Goal: Task Accomplishment & Management: Complete application form

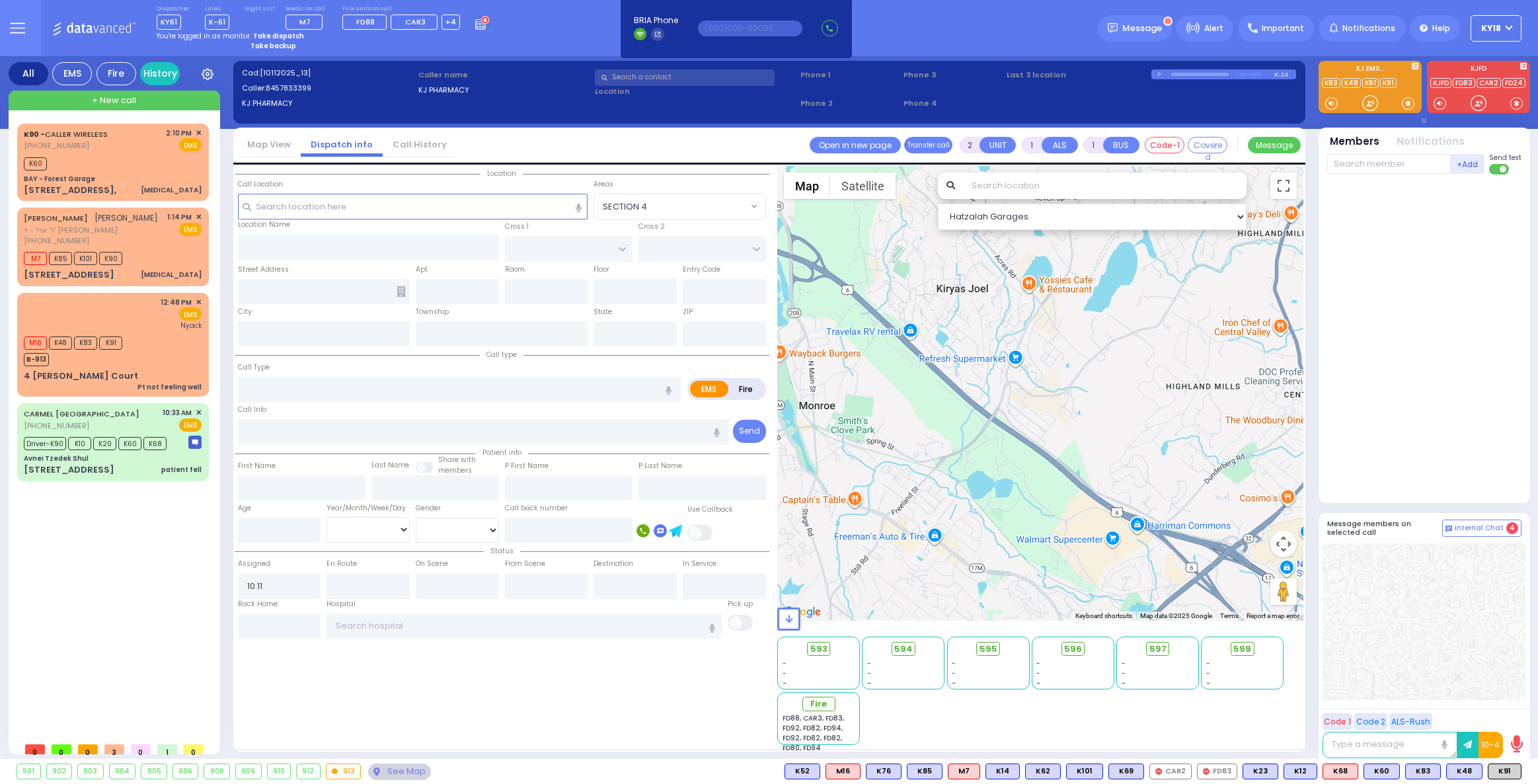
select select
click at [78, 453] on div "CARMEL [GEOGRAPHIC_DATA] [PHONE_NUMBER] 10:33 AM ✕ EMS K10" at bounding box center [113, 442] width 186 height 73
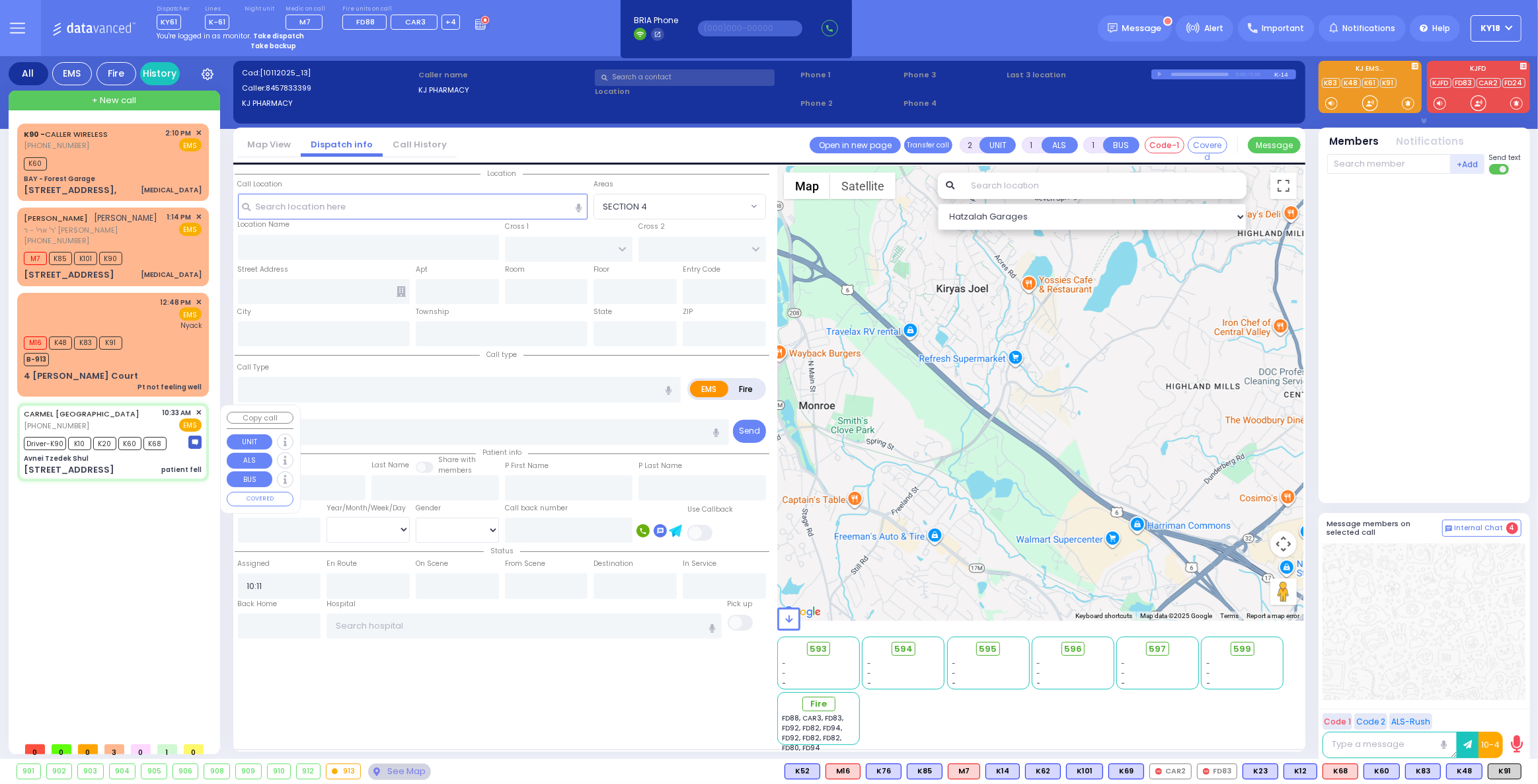
type input "6"
select select
type input "patient fell"
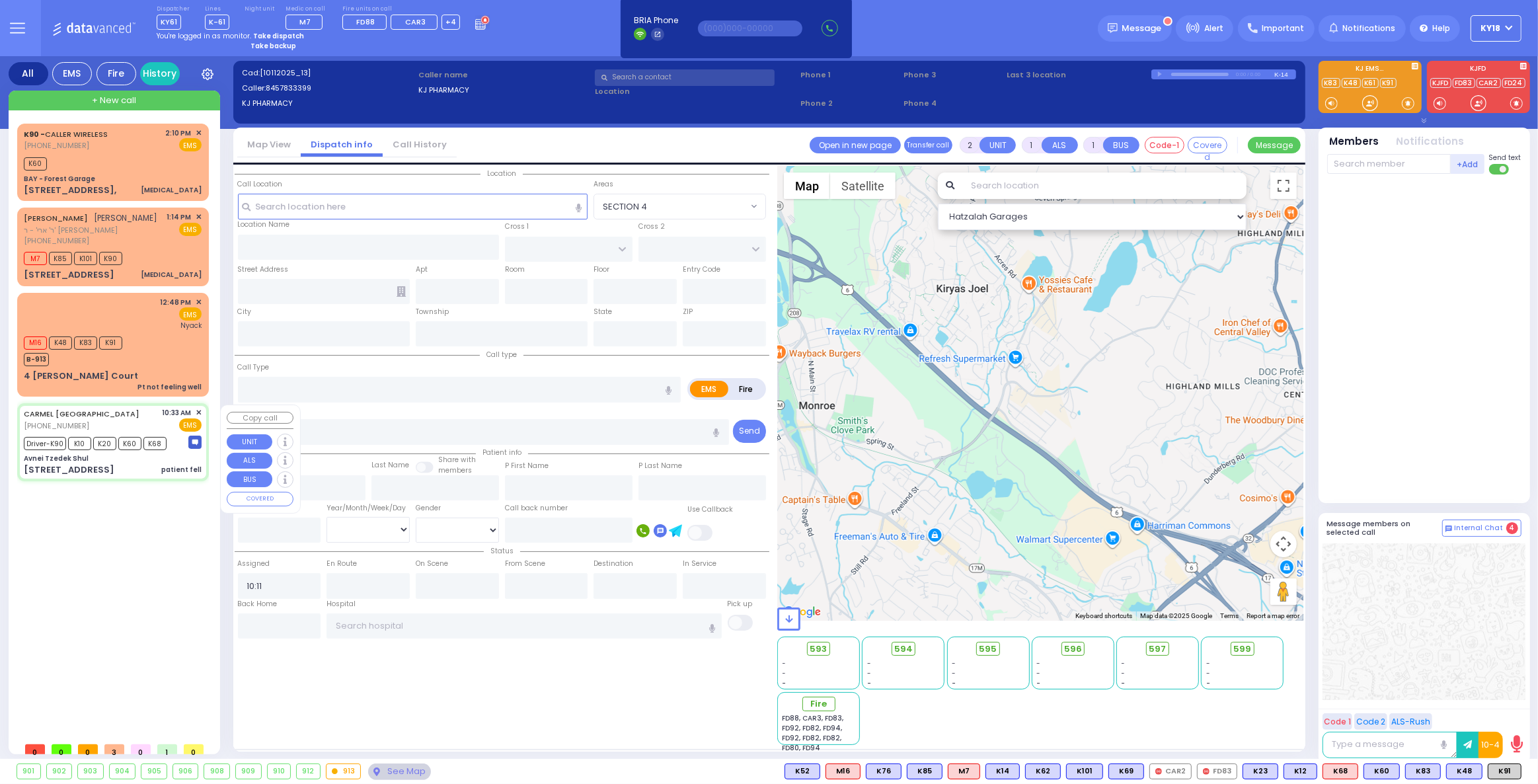
radio input "true"
type input "[PERSON_NAME]"
type input "Podrigal"
type input "13"
select select "Year"
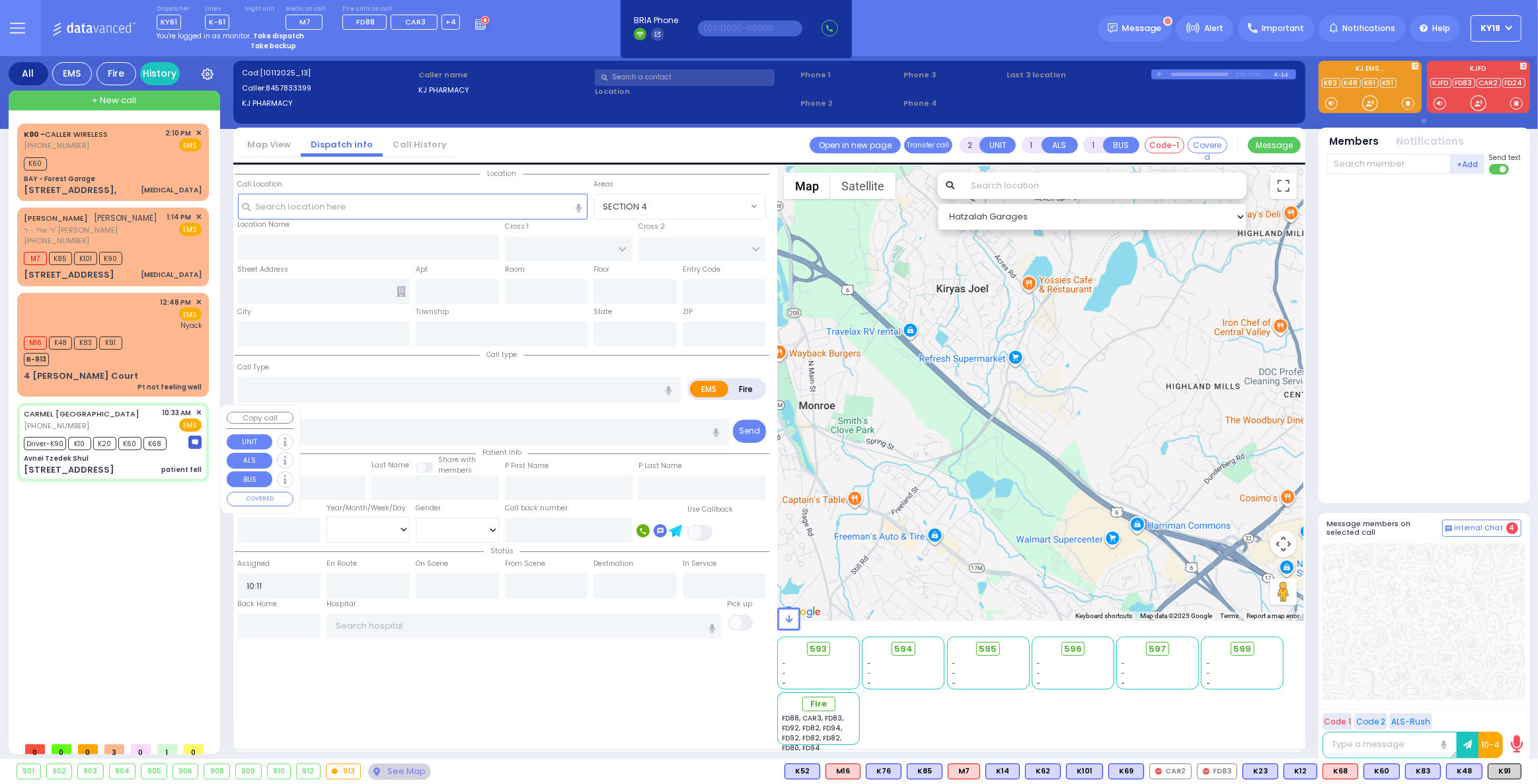
select select "[DEMOGRAPHIC_DATA]"
type input "10:33"
type input "10:34"
type input "10:37"
type input "11:25"
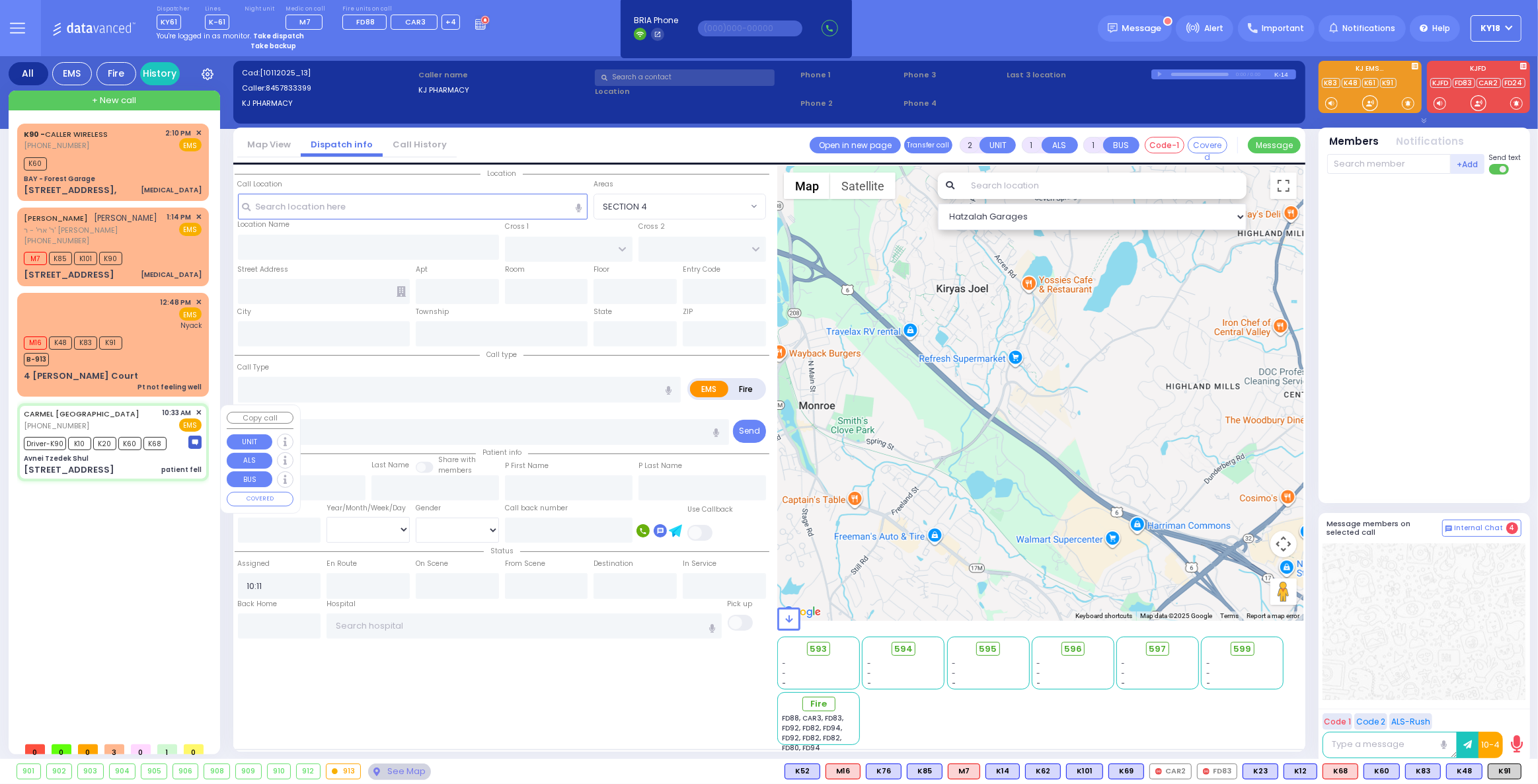
type input "[US_STATE][GEOGRAPHIC_DATA]- [GEOGRAPHIC_DATA] [STREET_ADDRESS][US_STATE]"
type input "Avnei Tzedek Shul"
type input "ANIPOLI DR"
type input "KRAKOW BLVD"
type input "[STREET_ADDRESS]"
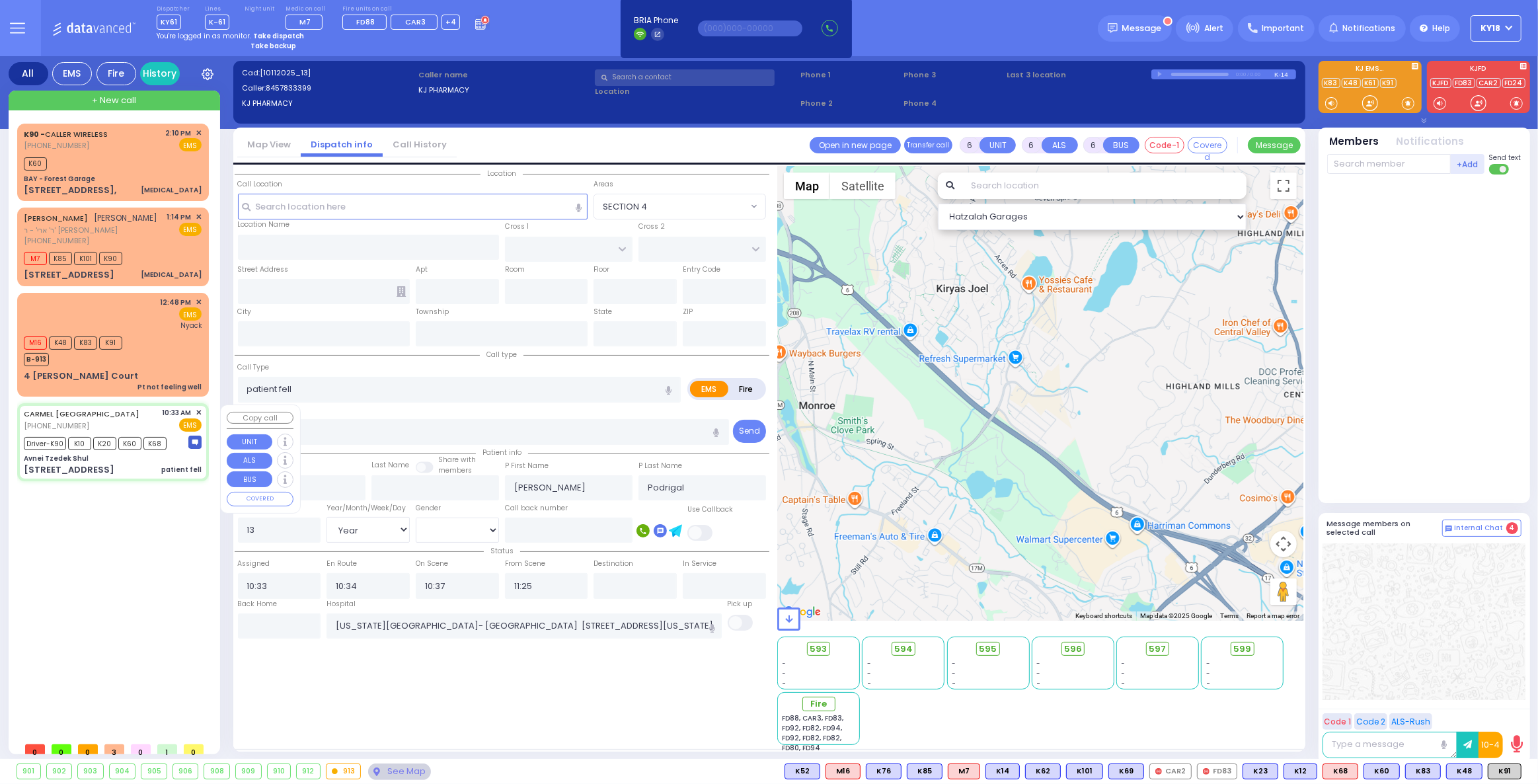
type input "[PERSON_NAME]"
type input "[US_STATE]"
type input "10950"
select select "ATZEI TAMURIM"
select select "Hatzalah Garages"
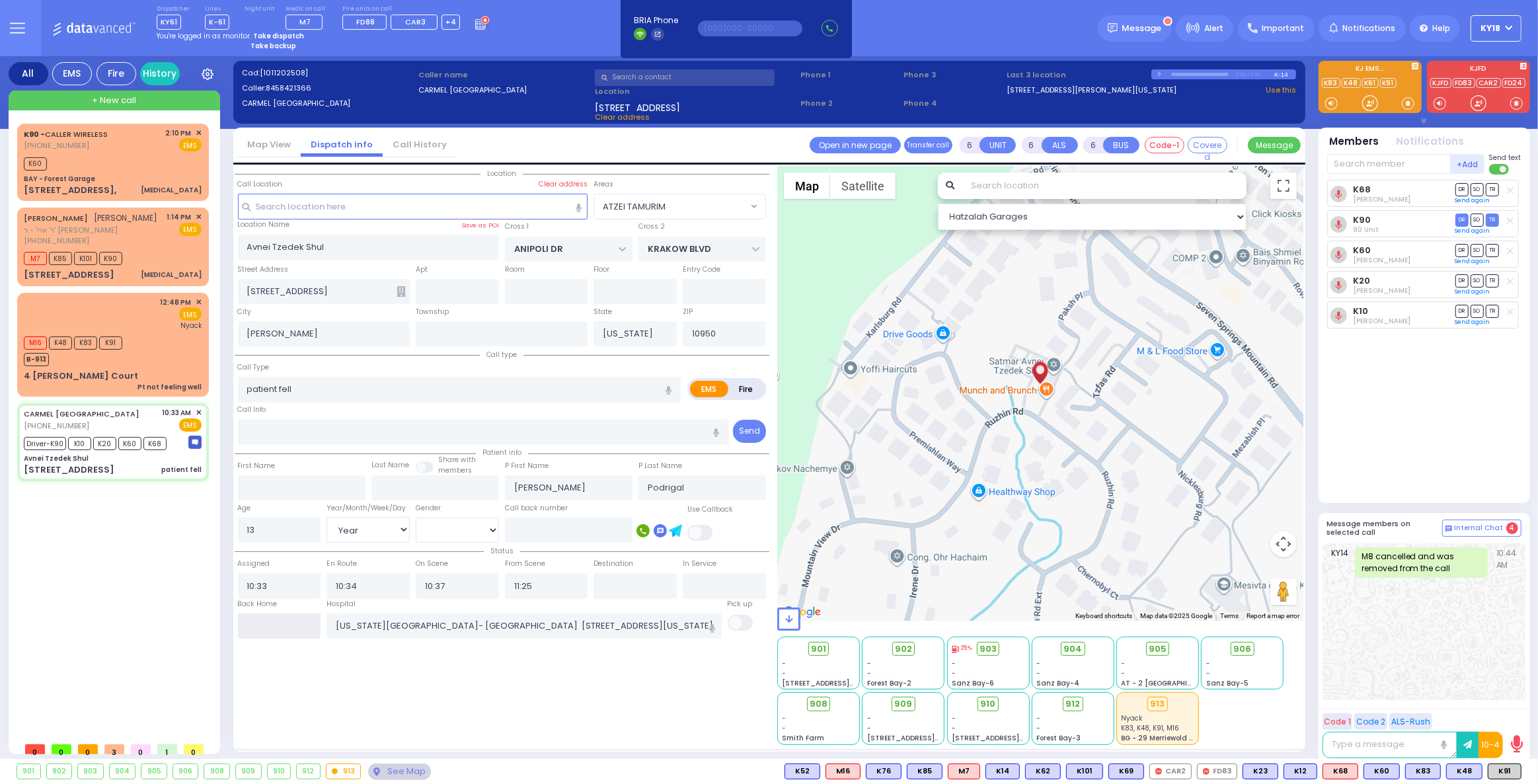
click at [270, 614] on input "text" at bounding box center [279, 626] width 83 height 25
click at [275, 616] on input "text" at bounding box center [279, 626] width 83 height 25
type input "14:27"
select select
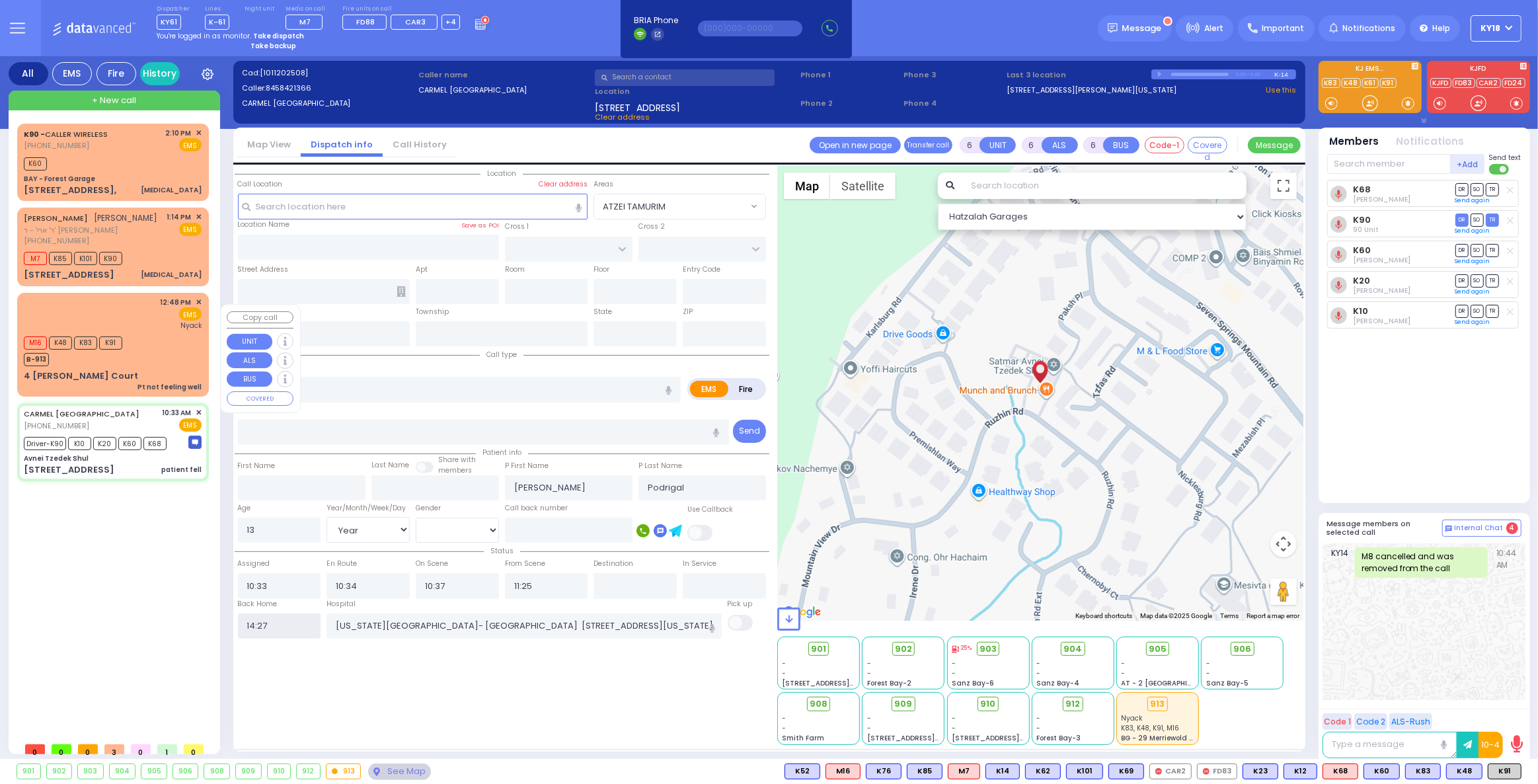
radio input "true"
select select
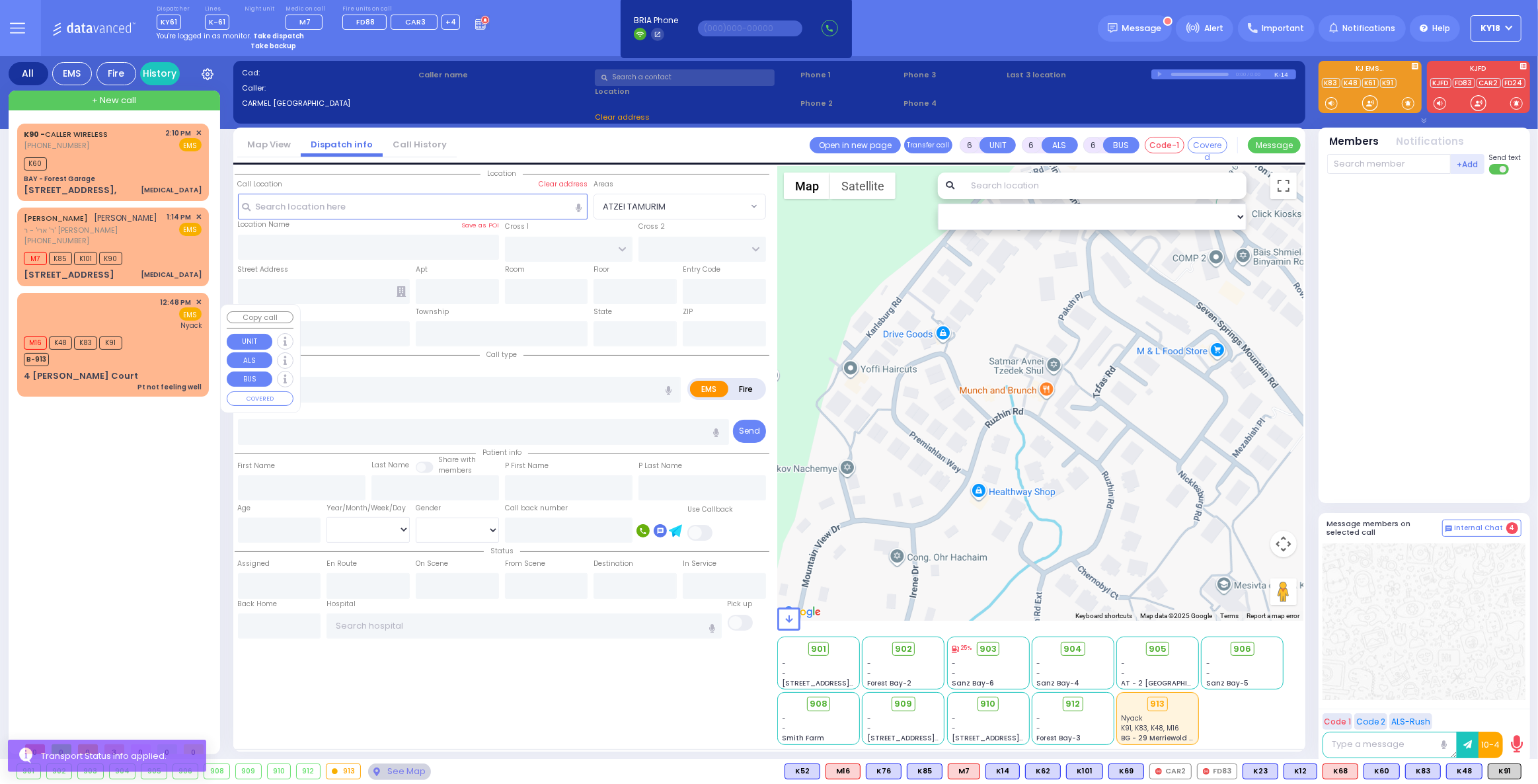
click at [141, 366] on div "M16 K48 K83 K91 B-913" at bounding box center [112, 349] width 178 height 33
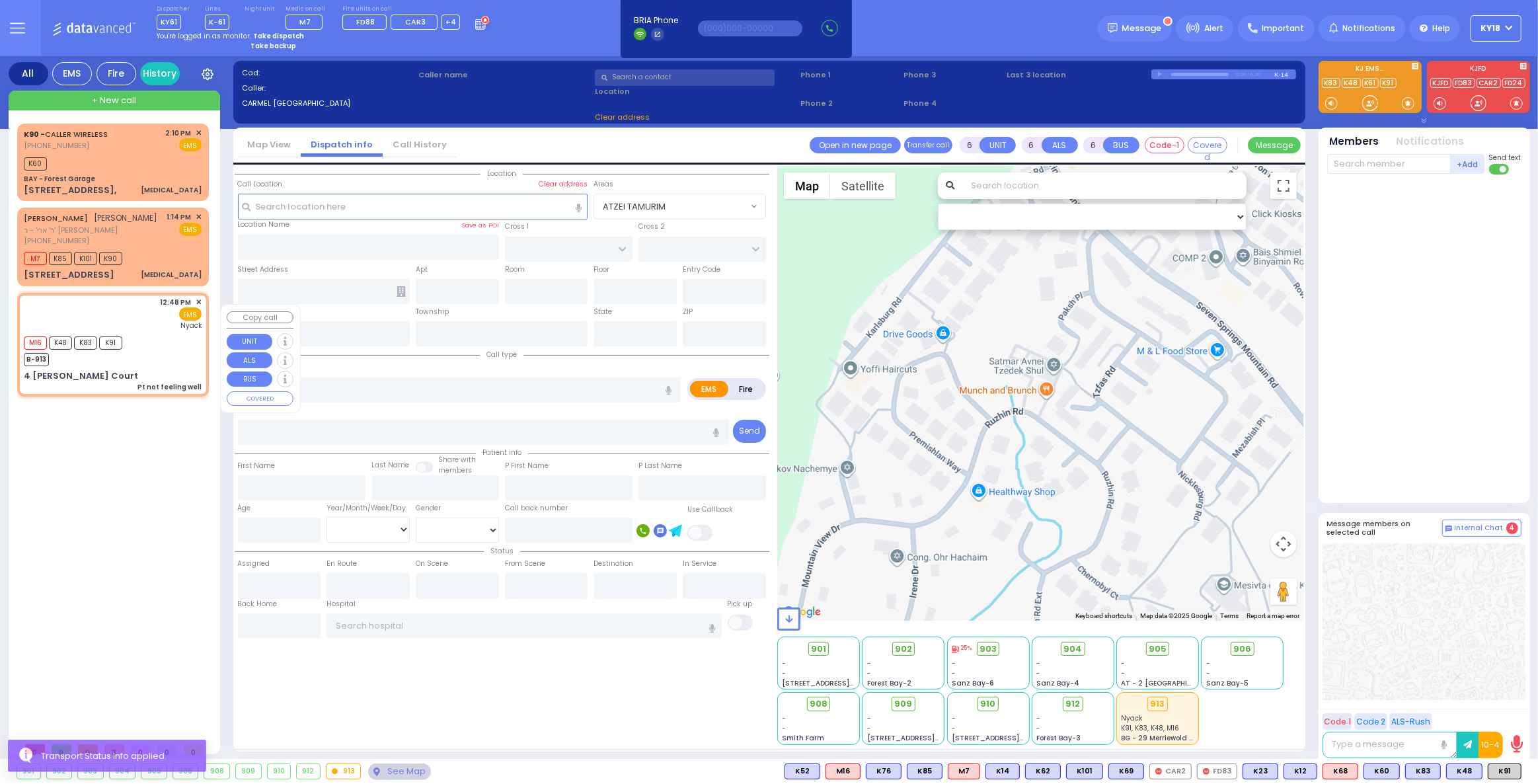
type input "1"
type input "0"
type input "1"
select select
type input "Pt not feeling well"
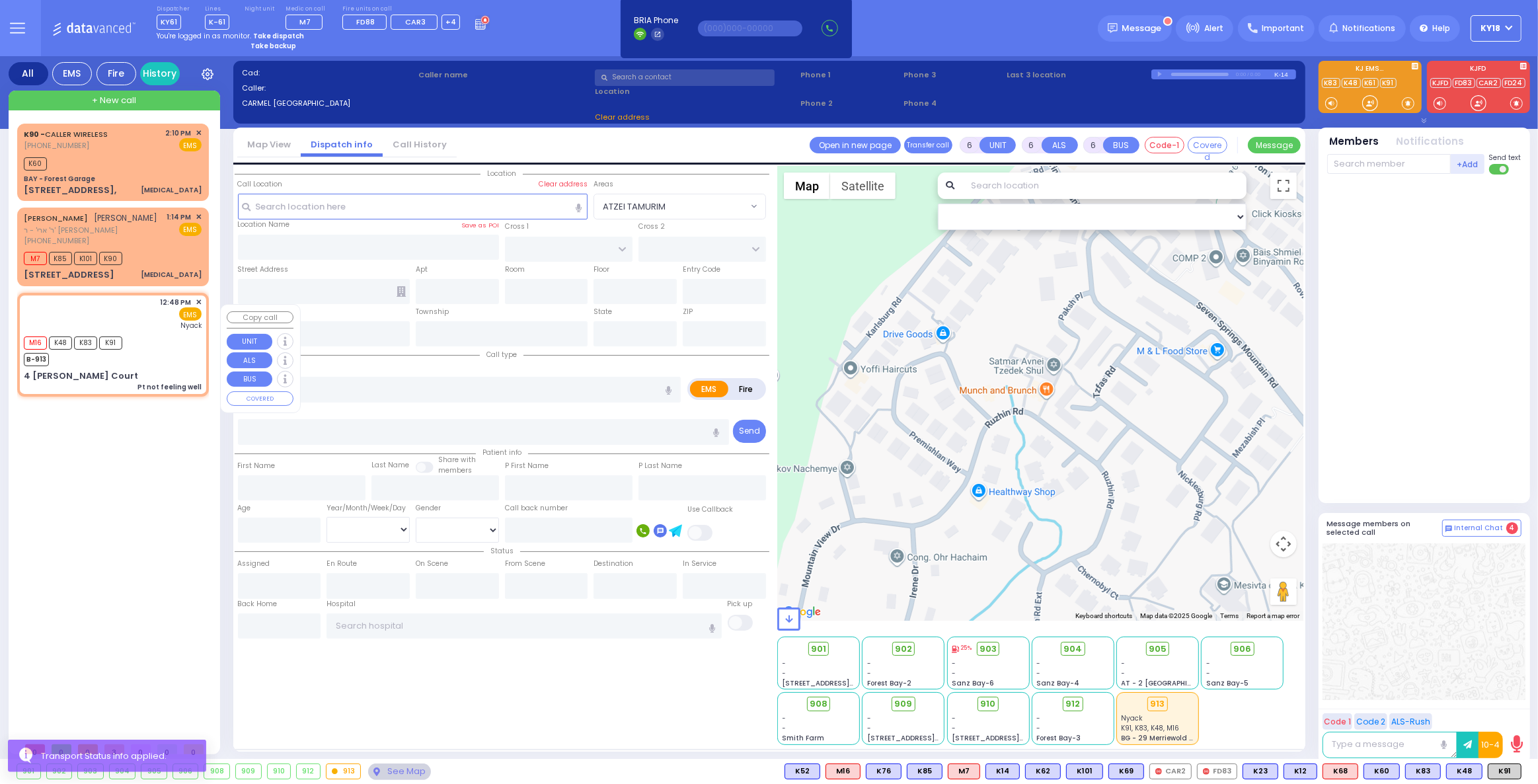
radio input "true"
select select
type input "12:48"
type input "12:49"
type input "[GEOGRAPHIC_DATA]"
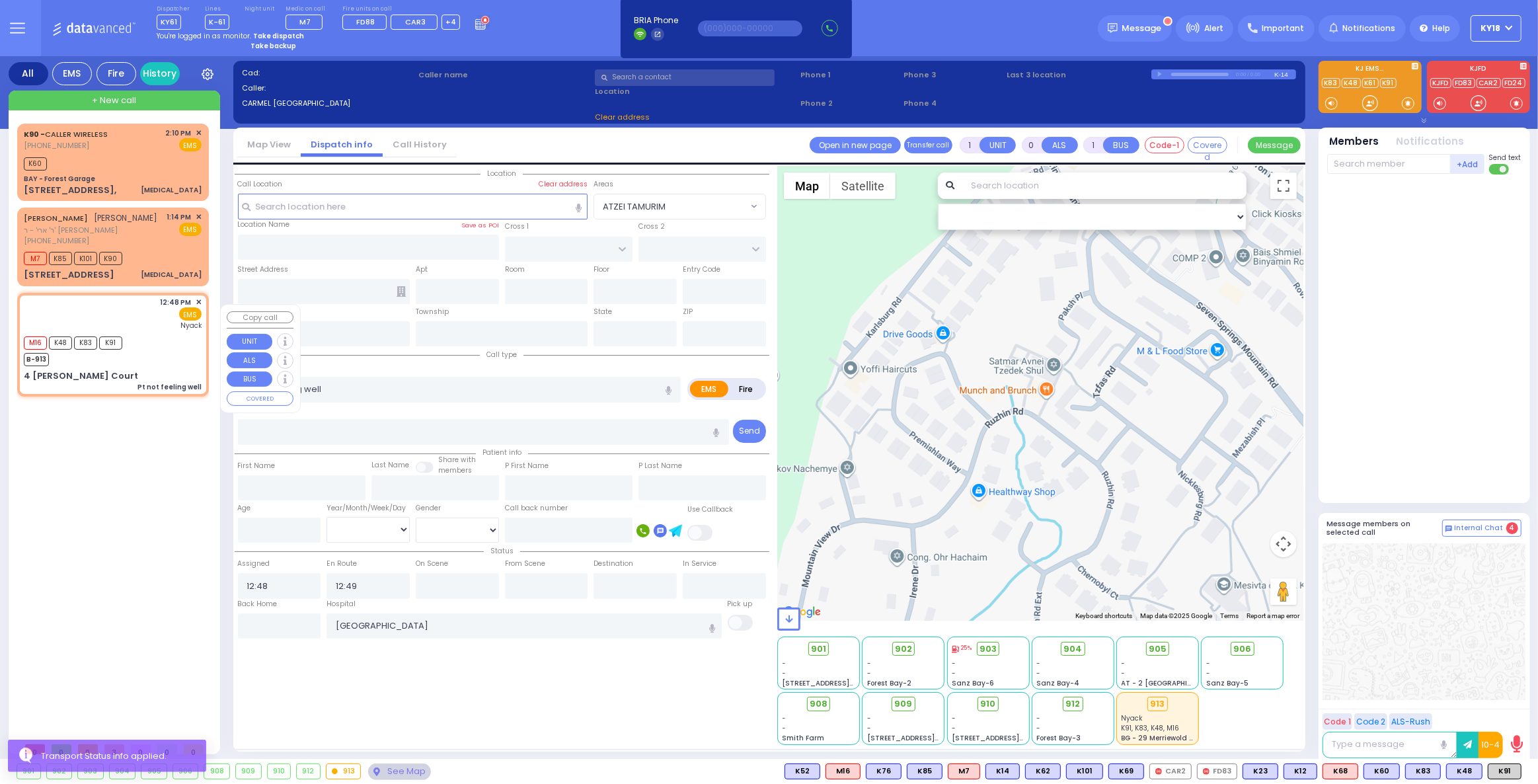
select select "Hatzalah Garages"
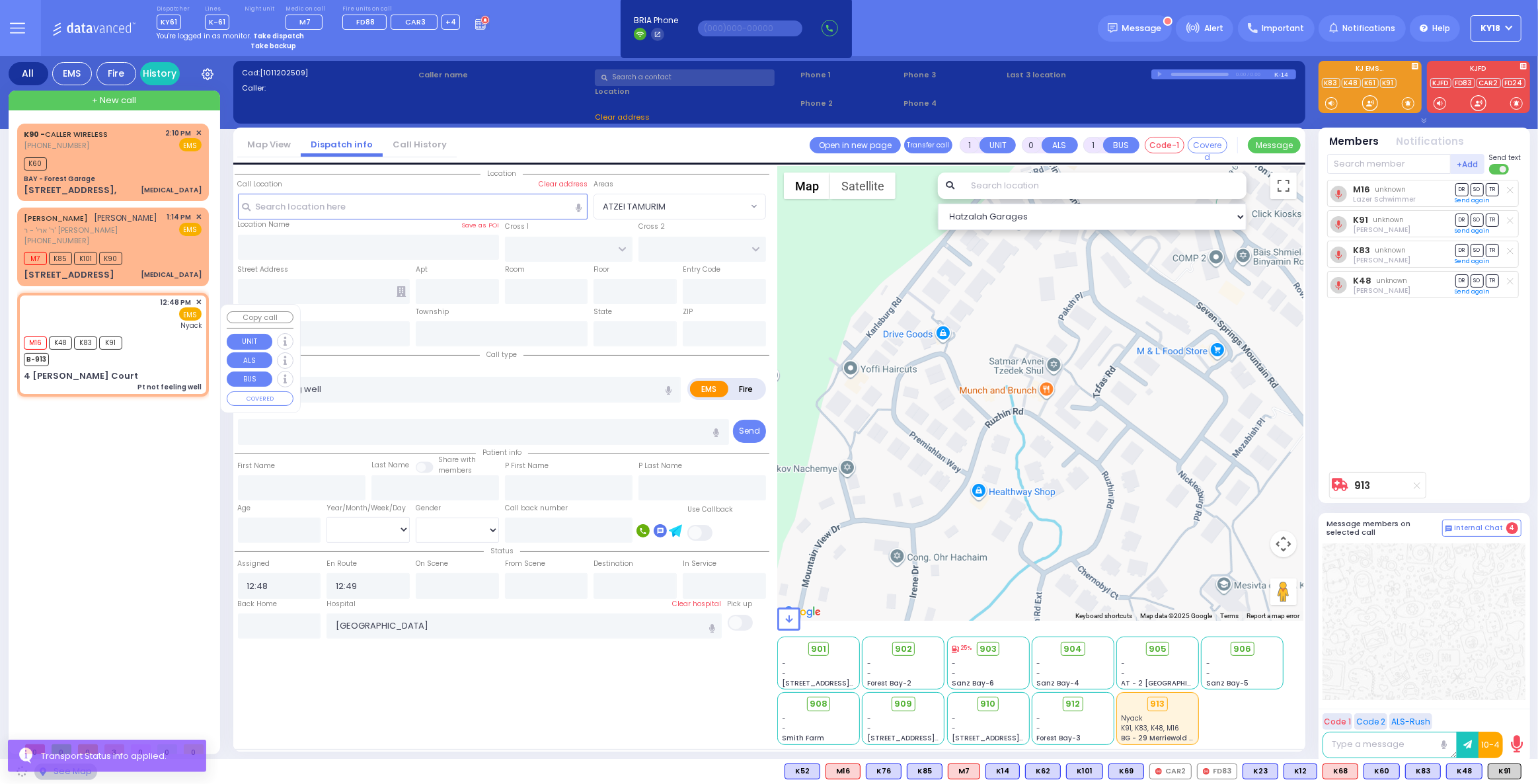
type input "SEARS RD"
type input "4 [PERSON_NAME] Court"
type input "Monroe"
type input "[US_STATE]"
type input "10950"
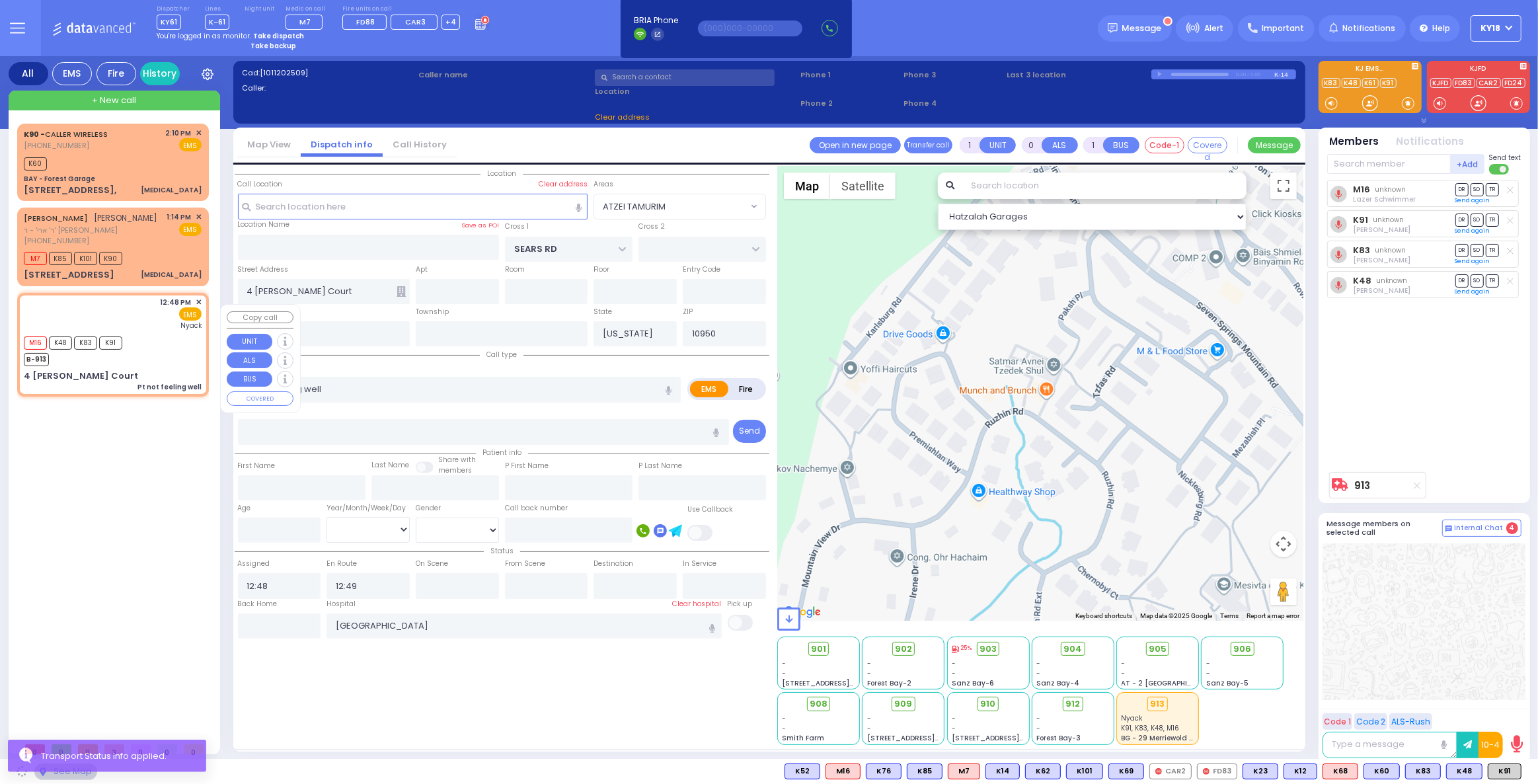
select select "[GEOGRAPHIC_DATA]"
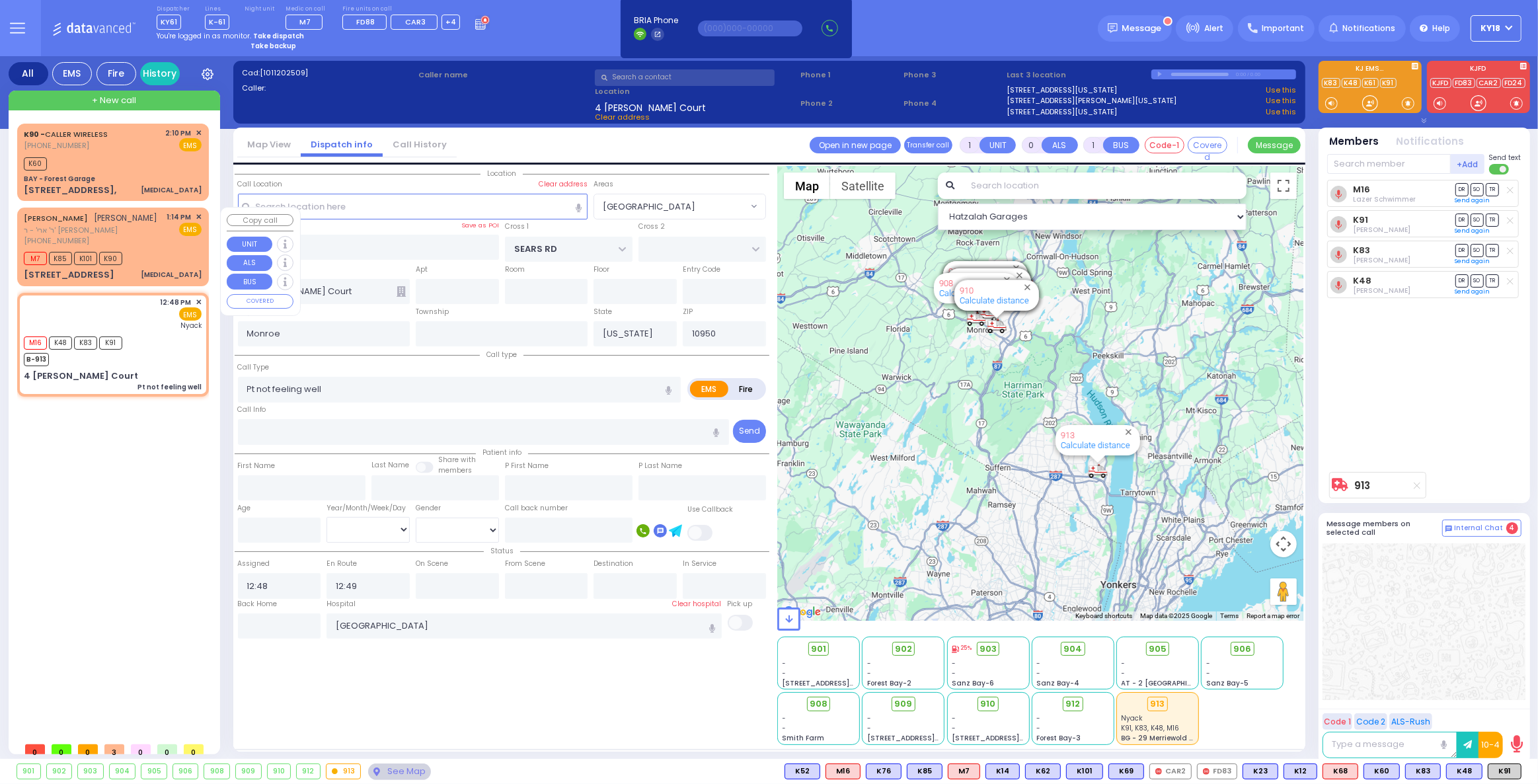
click at [171, 264] on div "M7 K85 K101 K90" at bounding box center [112, 256] width 178 height 16
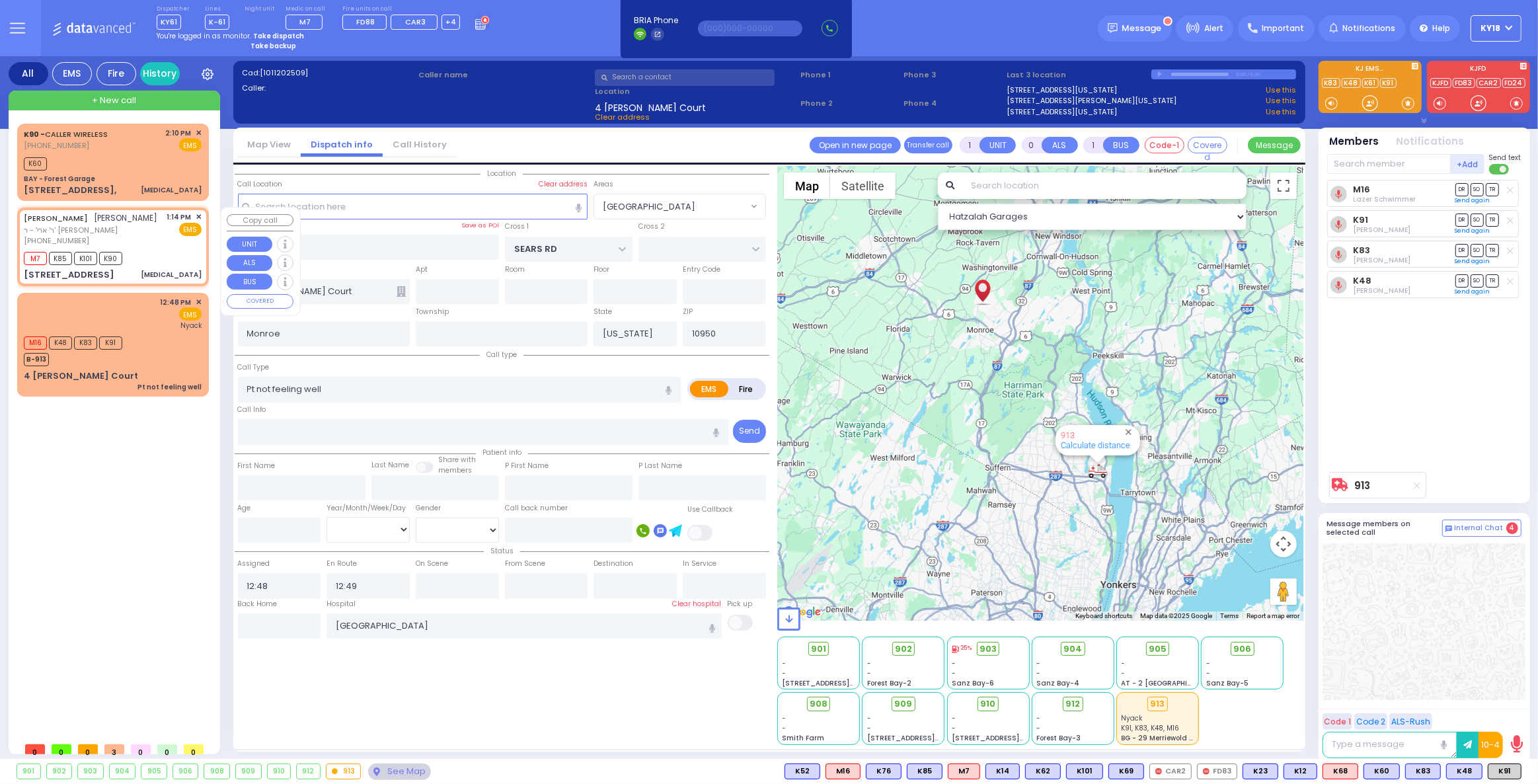
type input "3"
type input "1"
select select
type input "[MEDICAL_DATA]"
radio input "true"
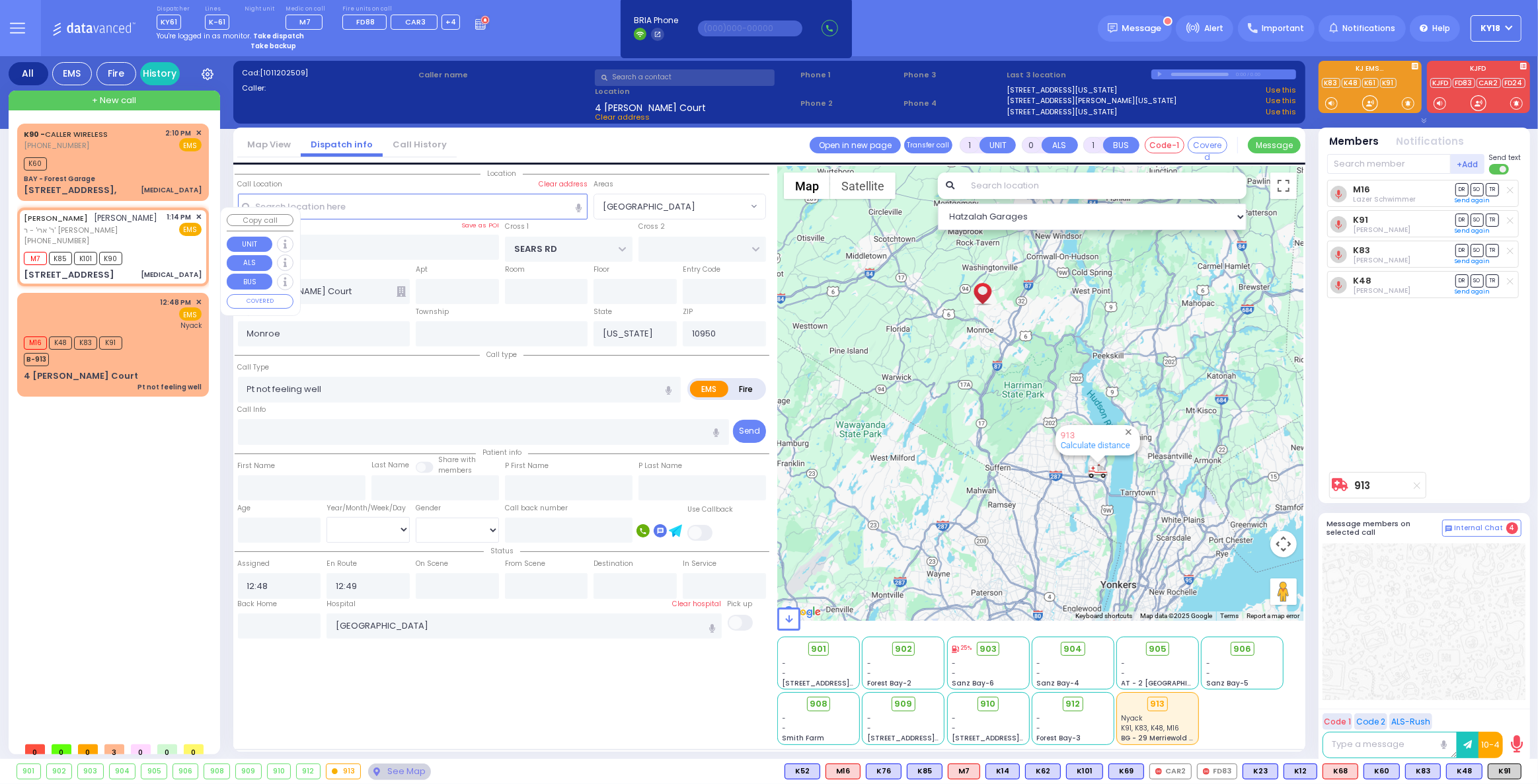
type input "[PERSON_NAME]"
type input "ROTTENBERG"
select select
type input "13:14"
type input "13:15"
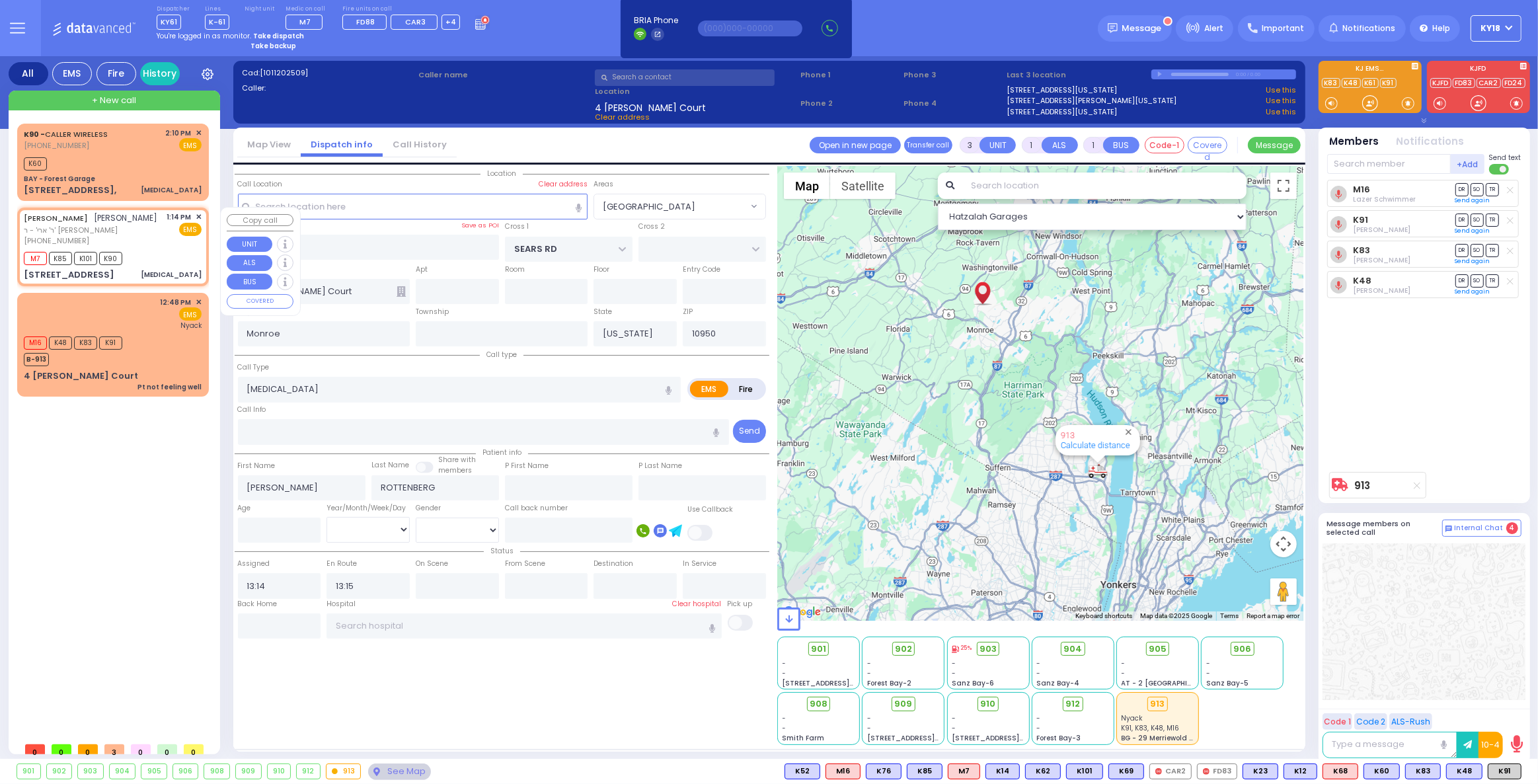
type input "KAHAN DR"
type input "MERON DR"
type input "3 MERON DR"
type input "303"
select select "Hatzalah Garages"
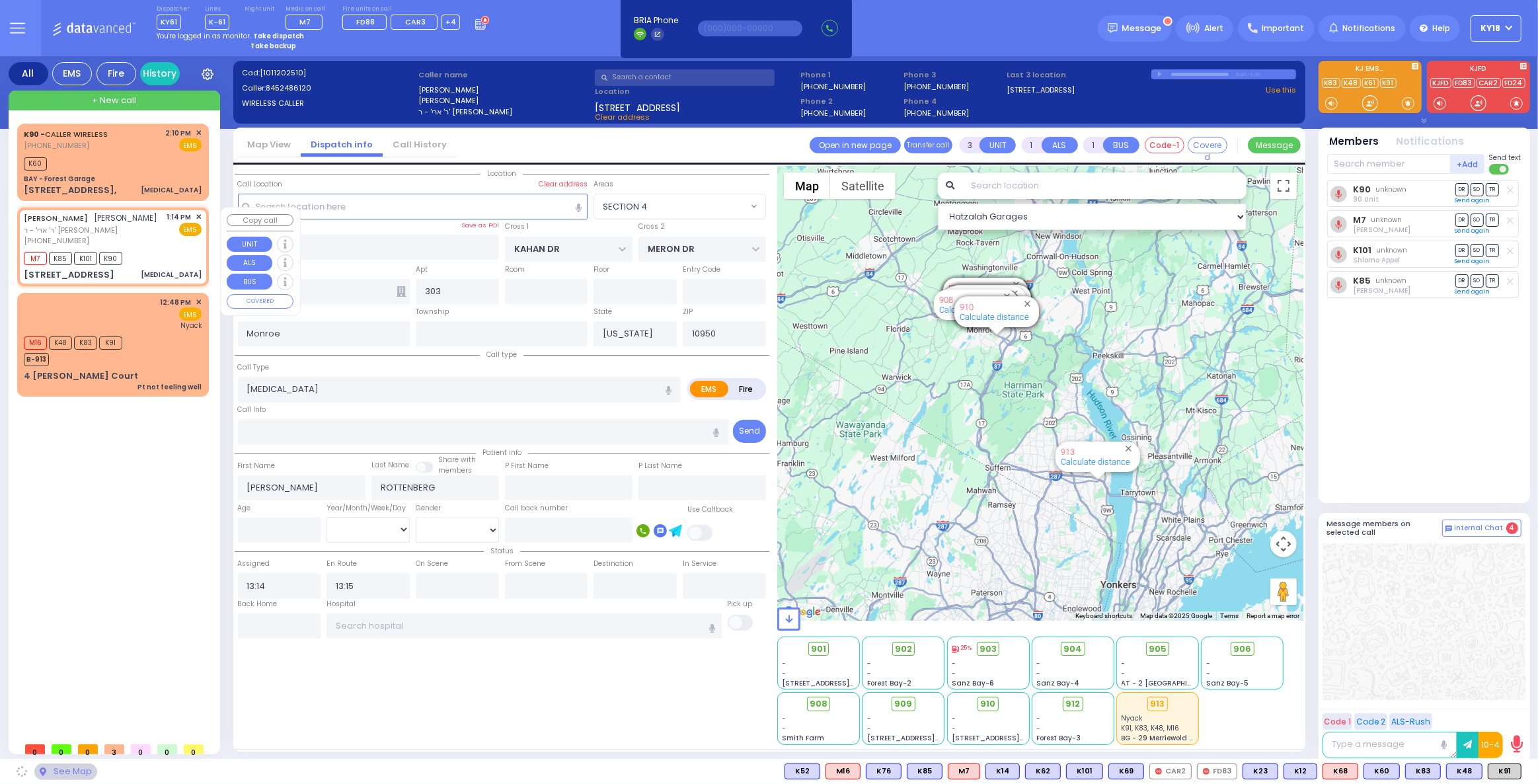
select select "SECTION 4"
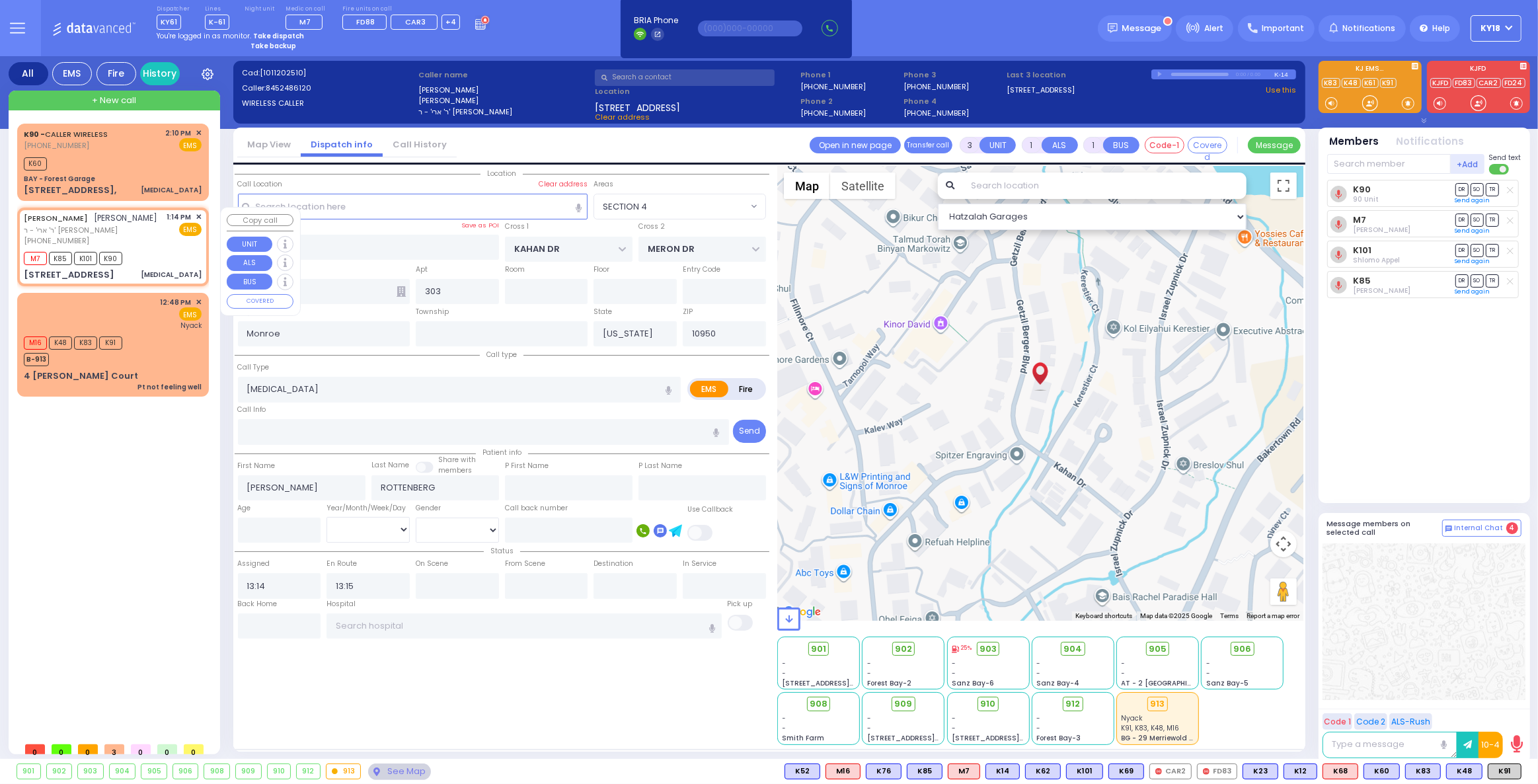
click at [196, 215] on span "✕" at bounding box center [199, 217] width 6 height 12
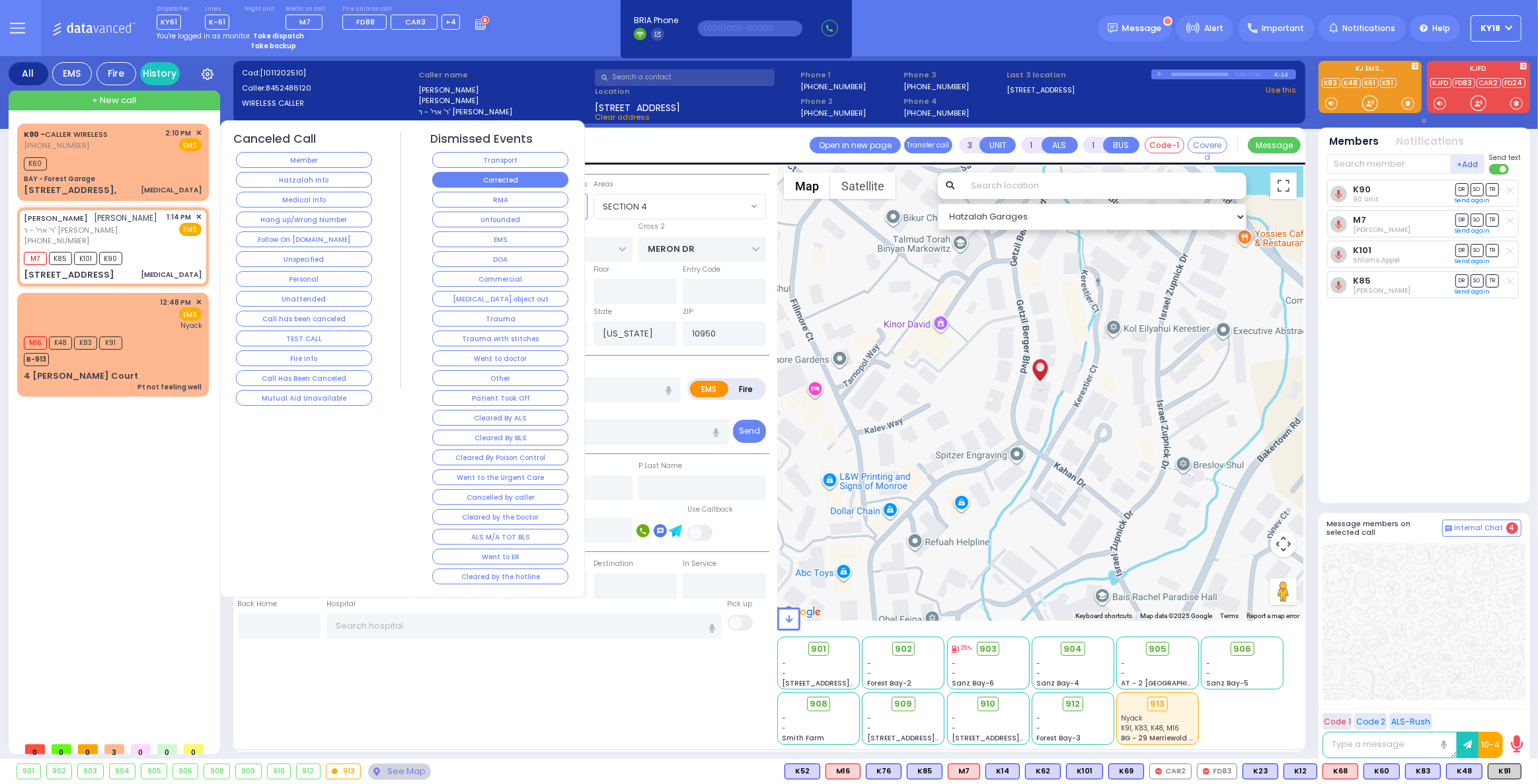
click at [495, 173] on button "Corrected" at bounding box center [500, 179] width 136 height 16
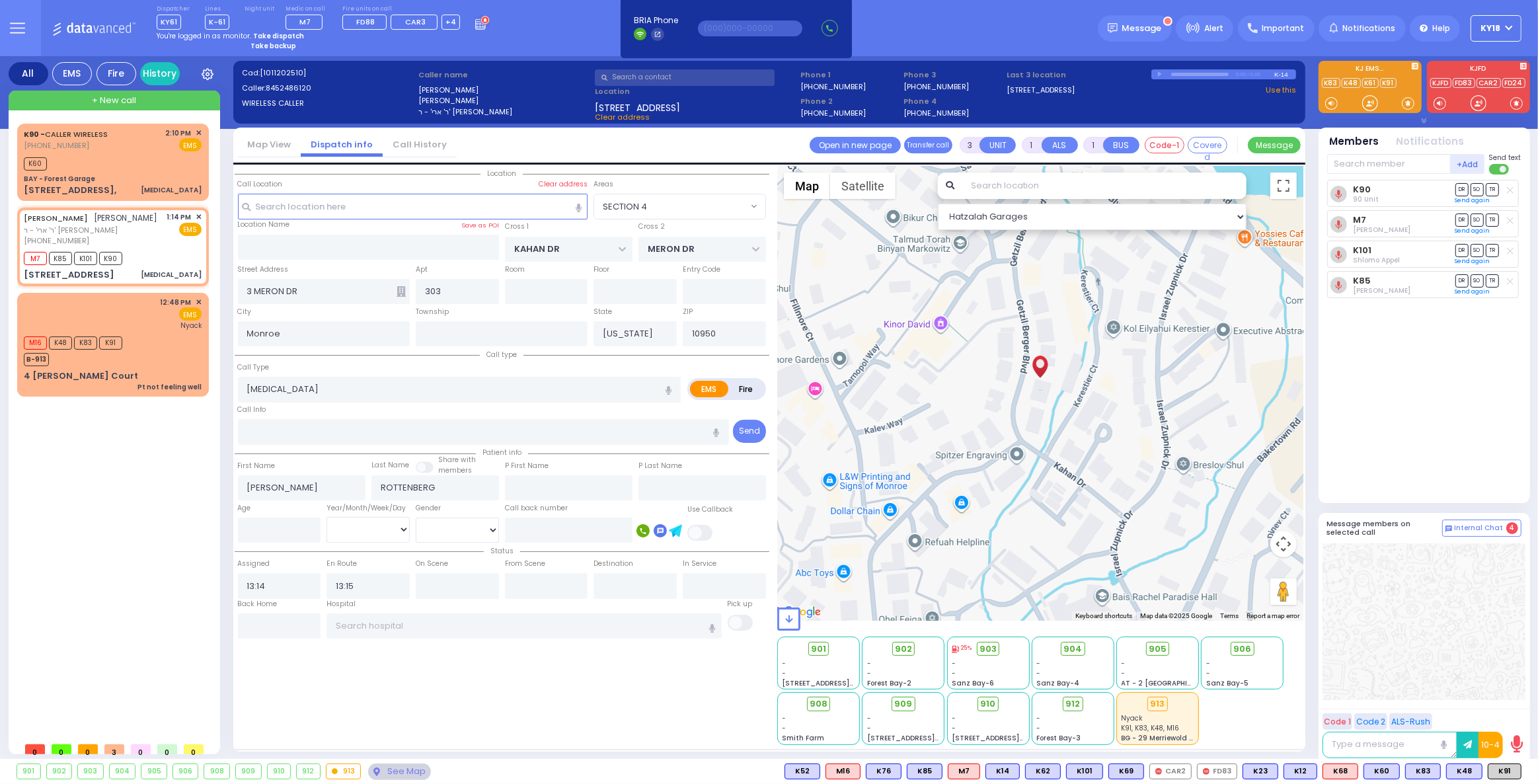
select select
radio input "true"
select select
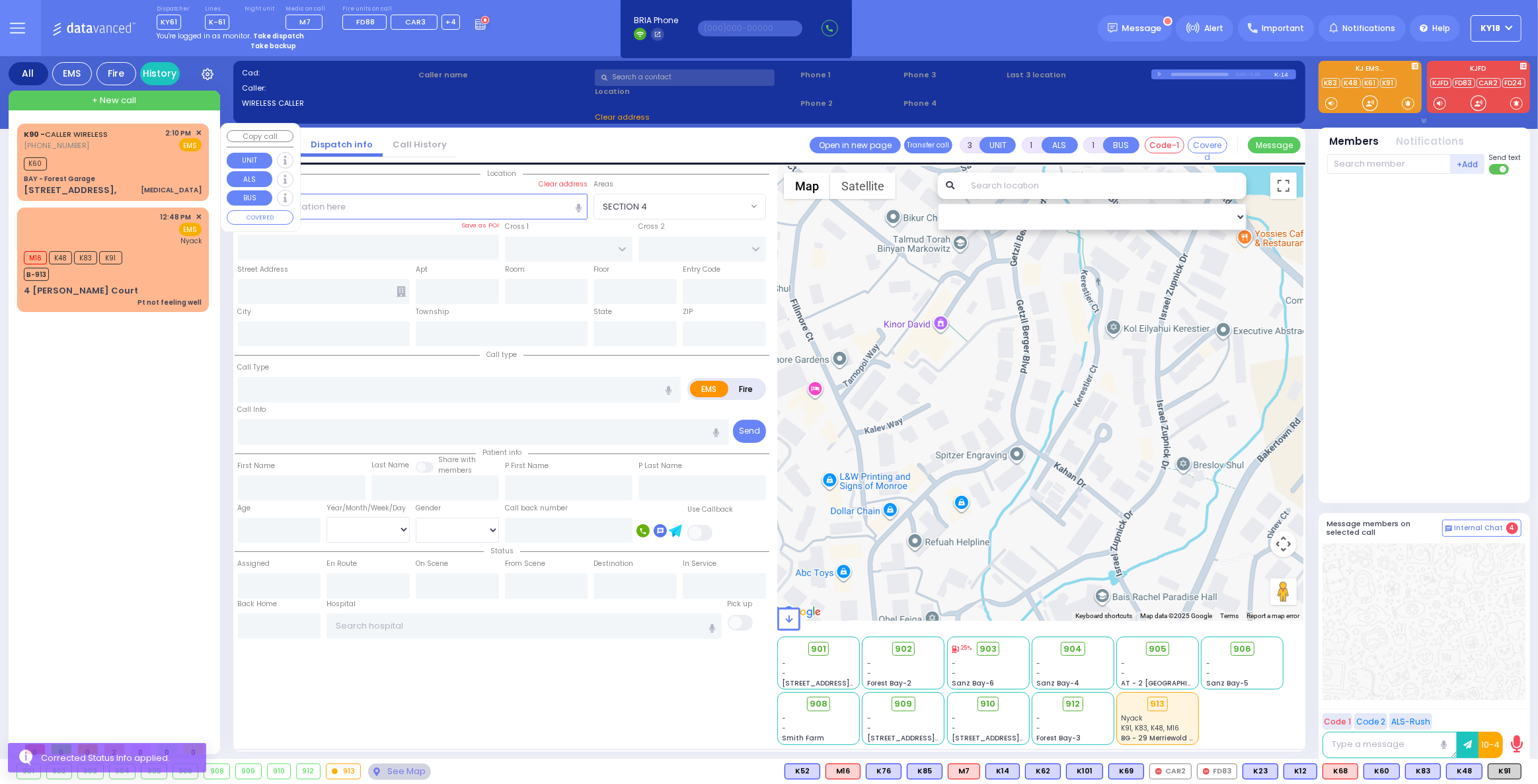
click at [200, 132] on span "✕" at bounding box center [199, 133] width 6 height 12
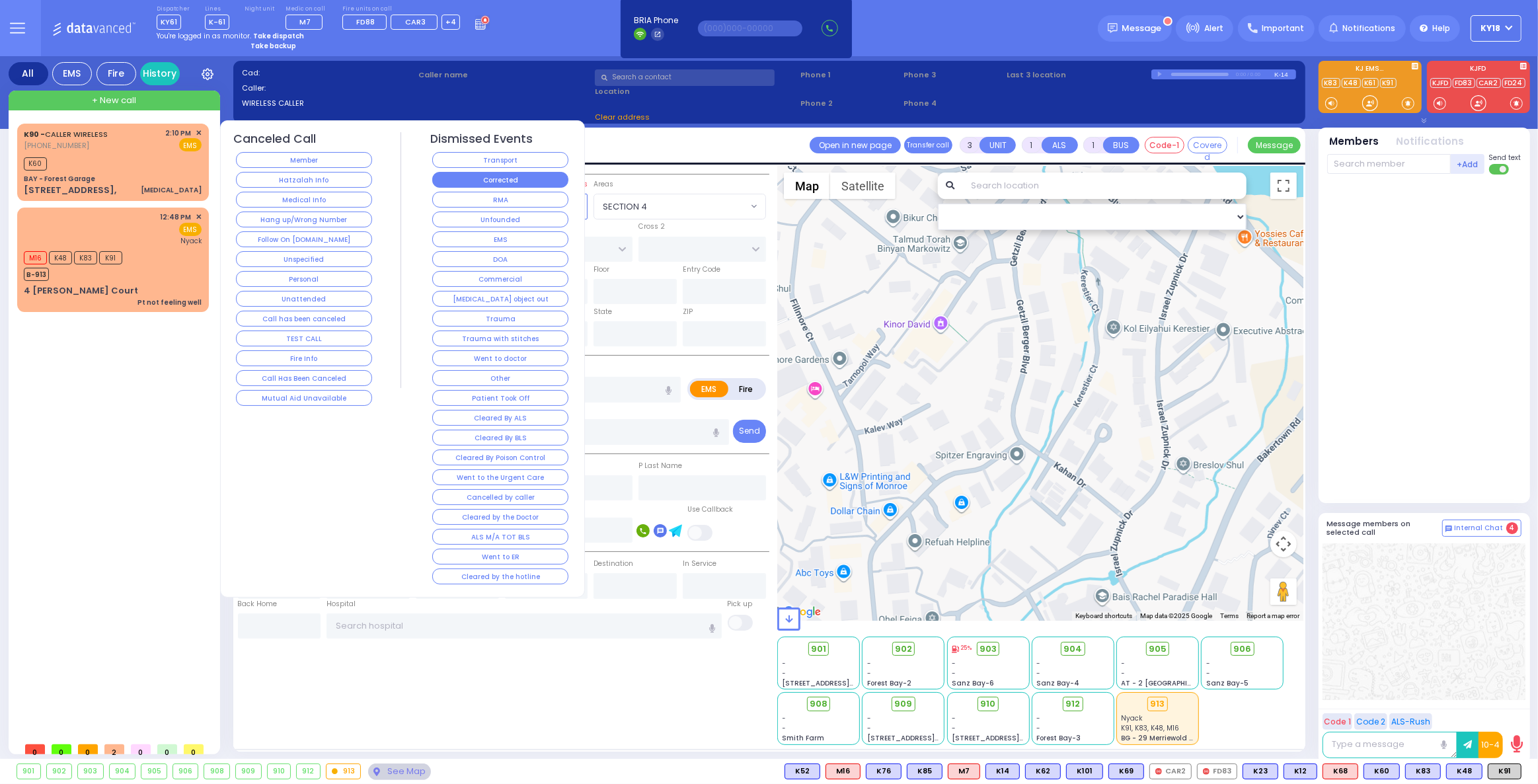
click at [453, 175] on button "Corrected" at bounding box center [500, 179] width 136 height 16
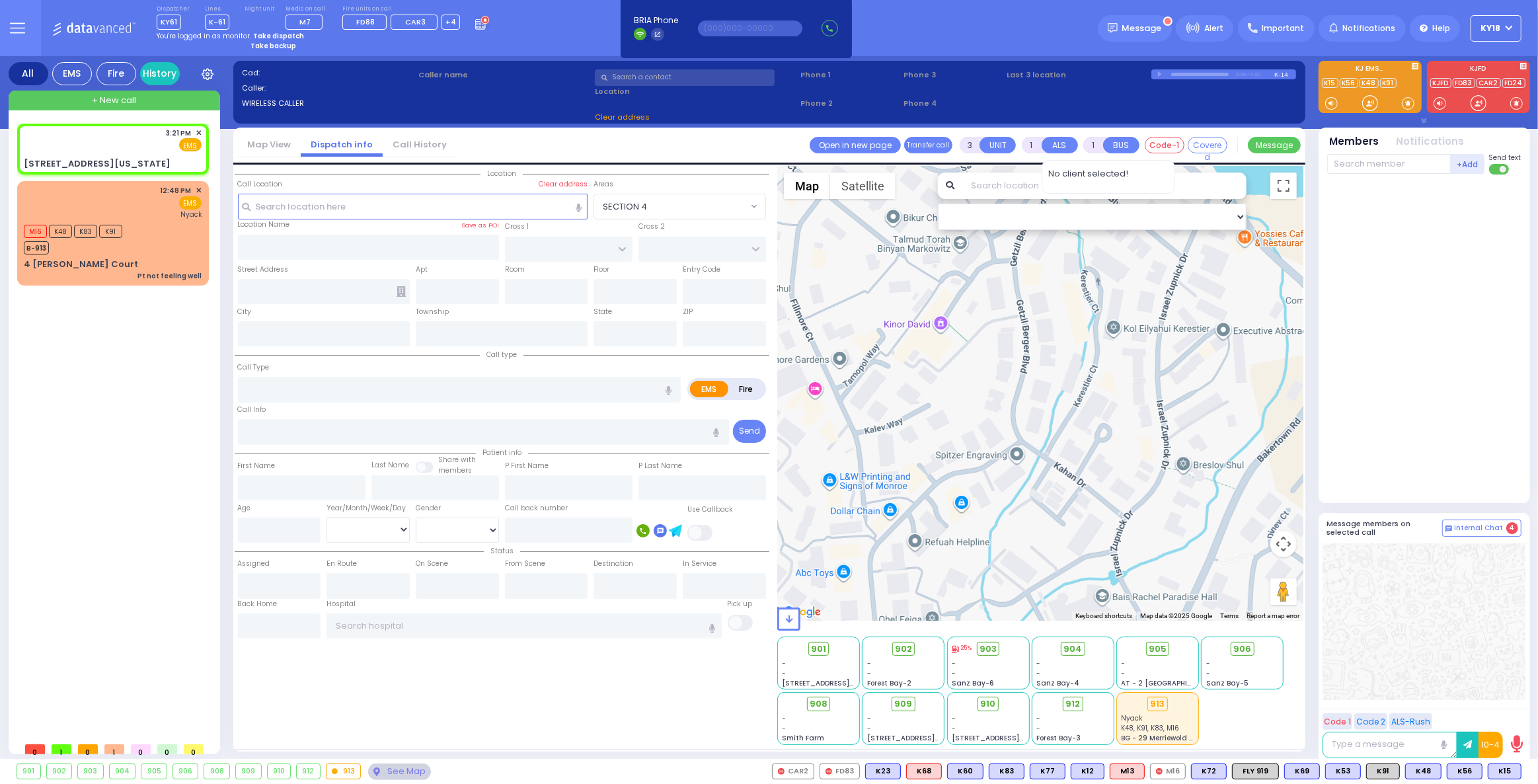
type input "2"
select select
radio input "true"
select select
type input "15:21"
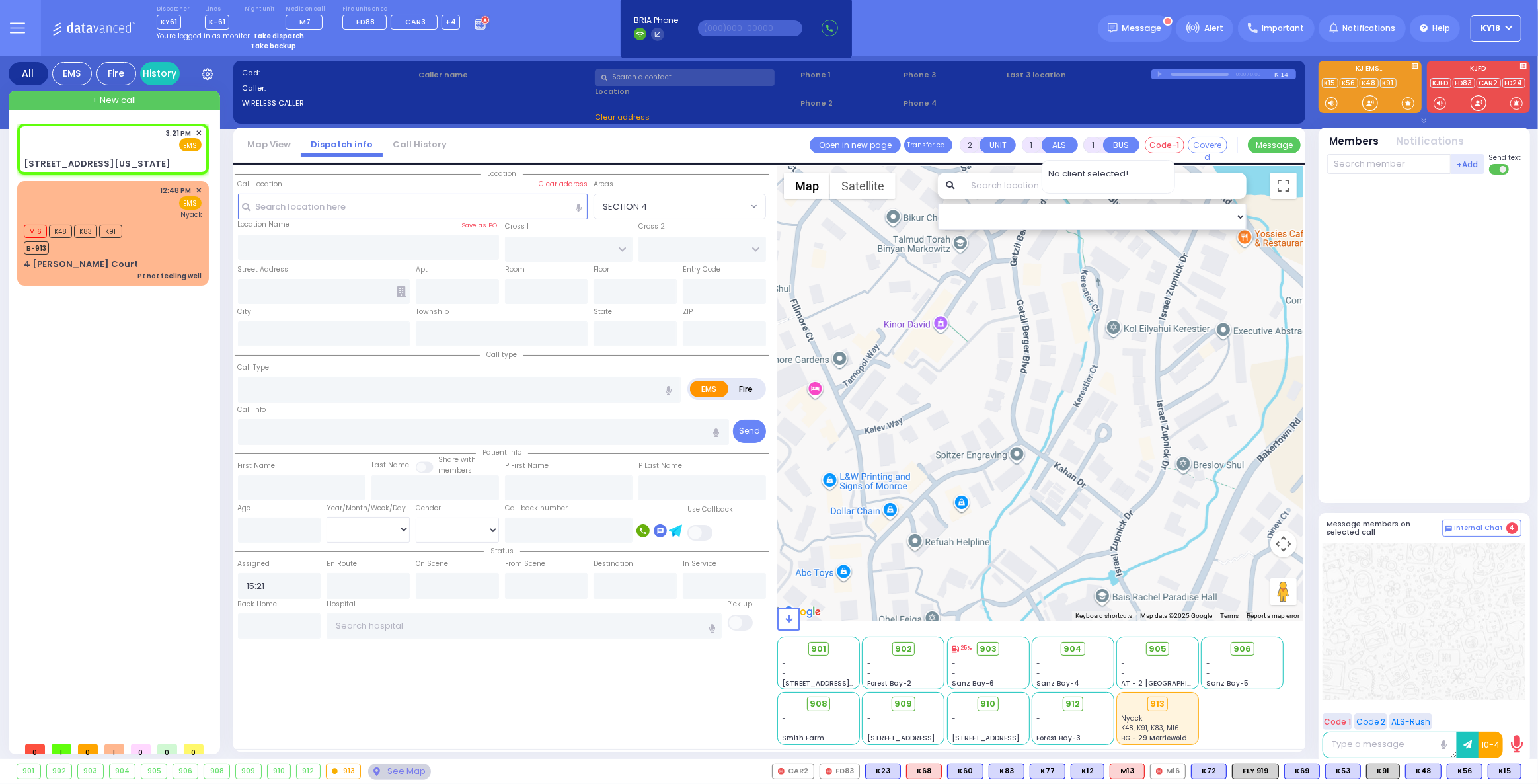
select select "Hatzalah Garages"
type input "[STREET_ADDRESS][US_STATE]"
type input "MONROE"
type input "[US_STATE]"
type input "10950"
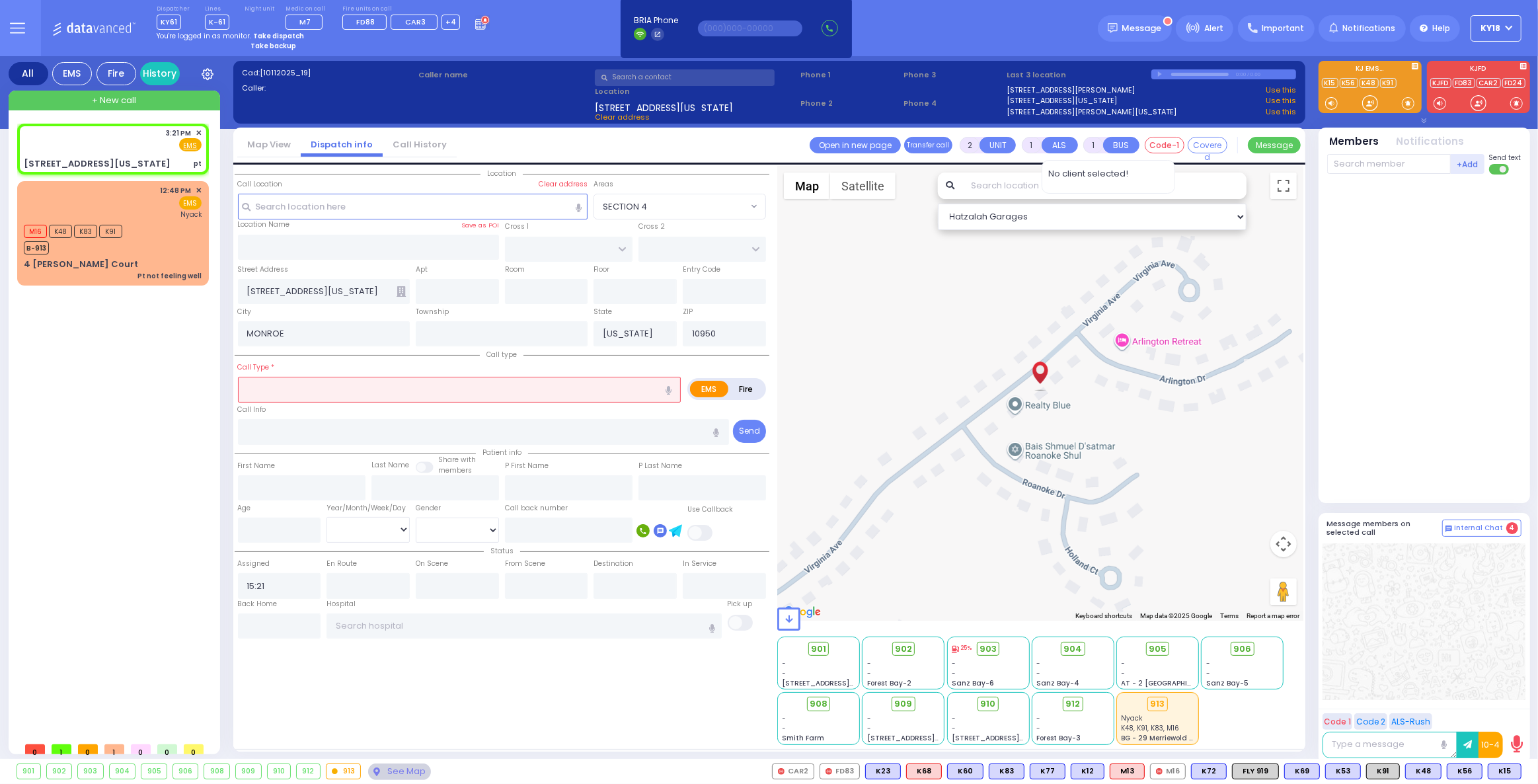
select select
type input "pt"
radio input "true"
select select
select select "Hatzalah Garages"
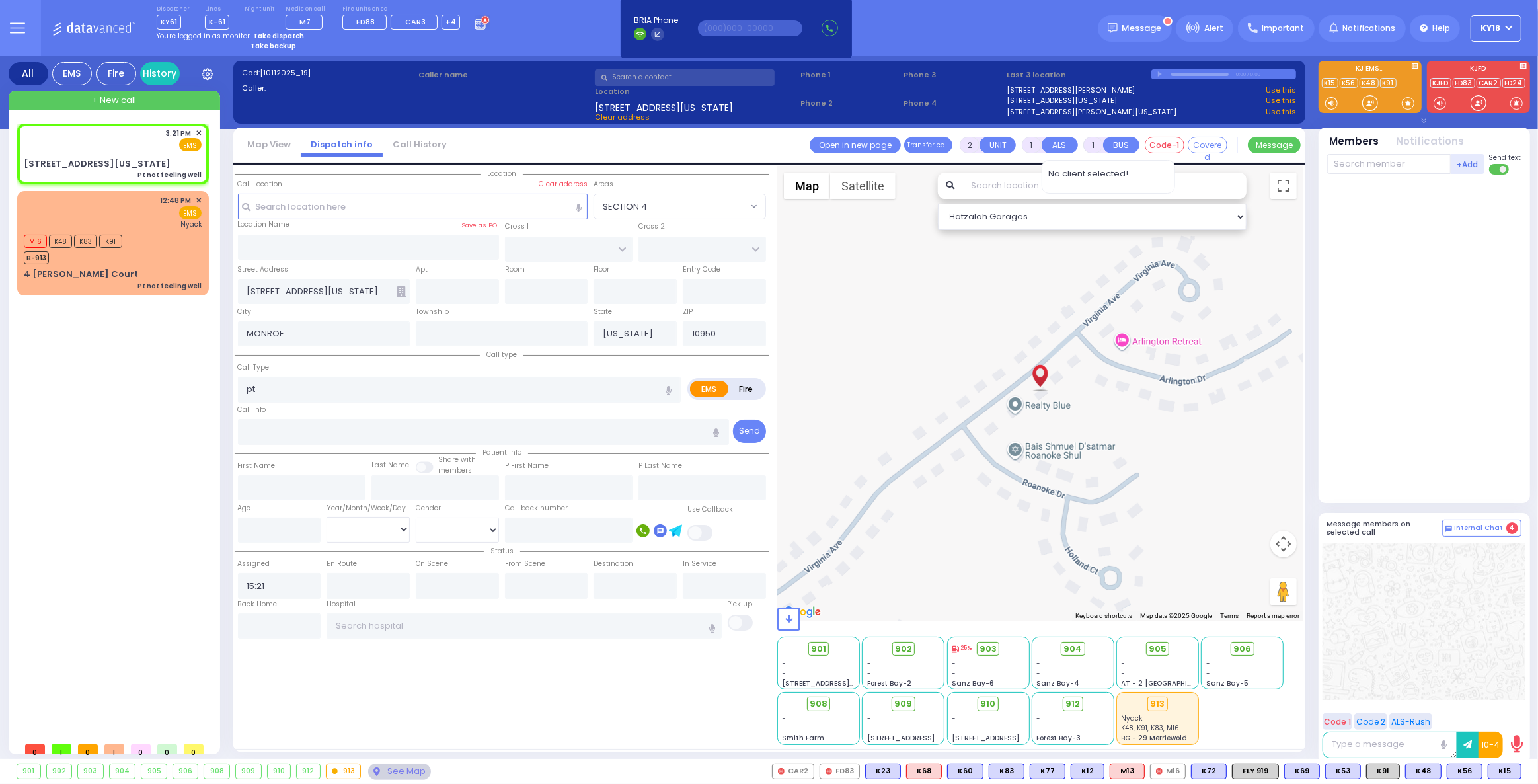
type input "1"
type input "0"
select select
type input "Pt not feeling well"
radio input "true"
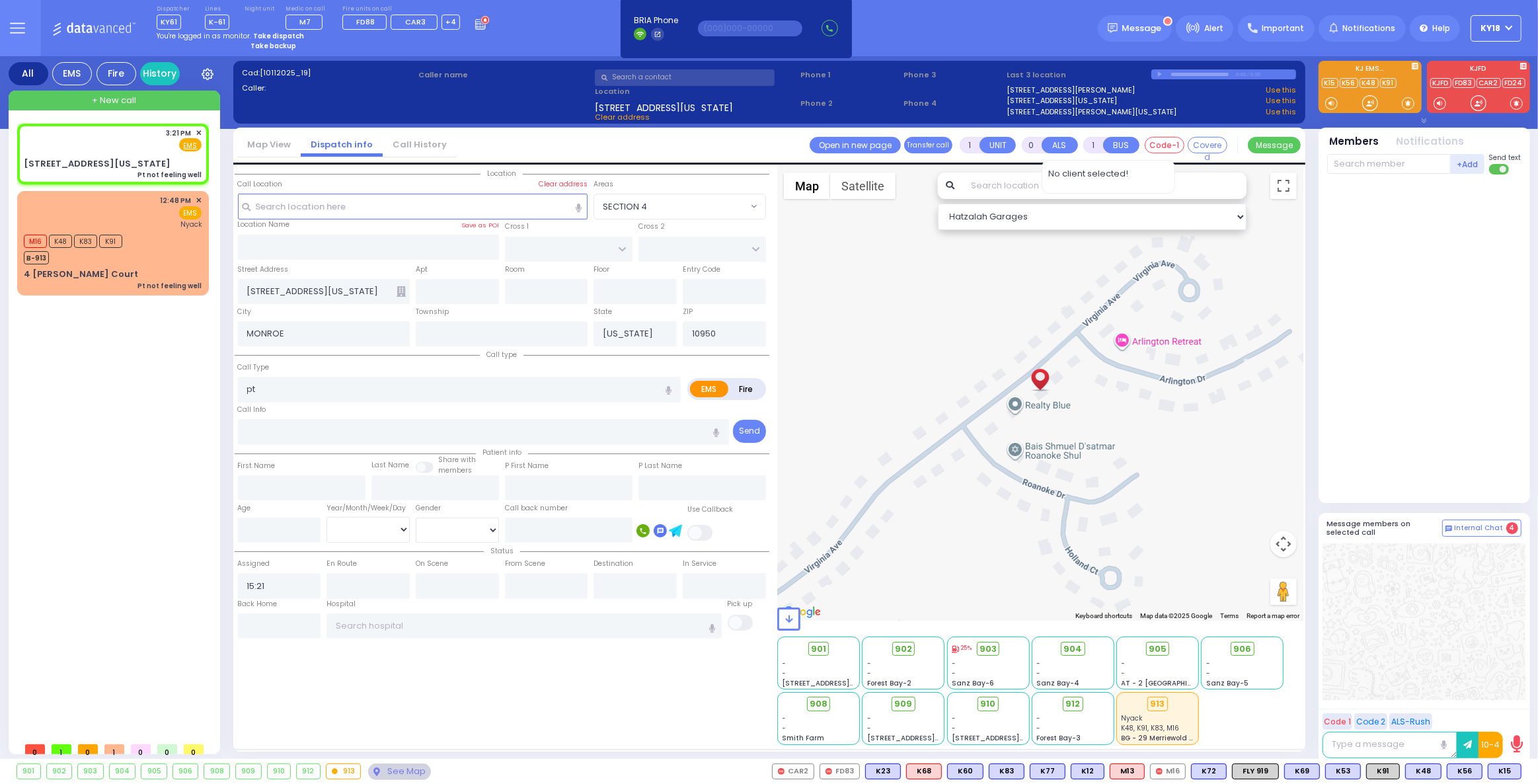
select select
select select "Hatzalah Garages"
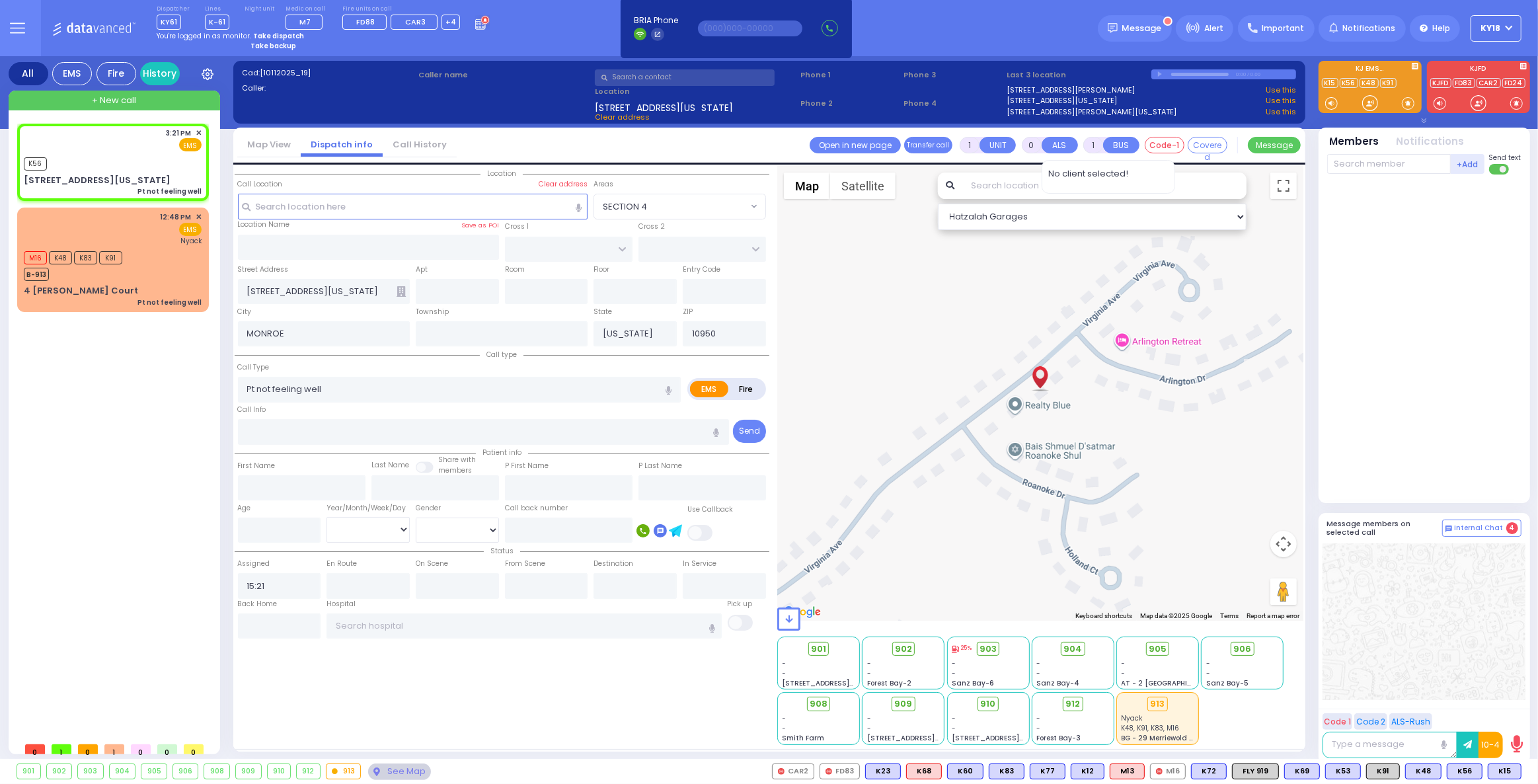
select select
radio input "true"
select select
type input "15:22"
select select "Hatzalah Garages"
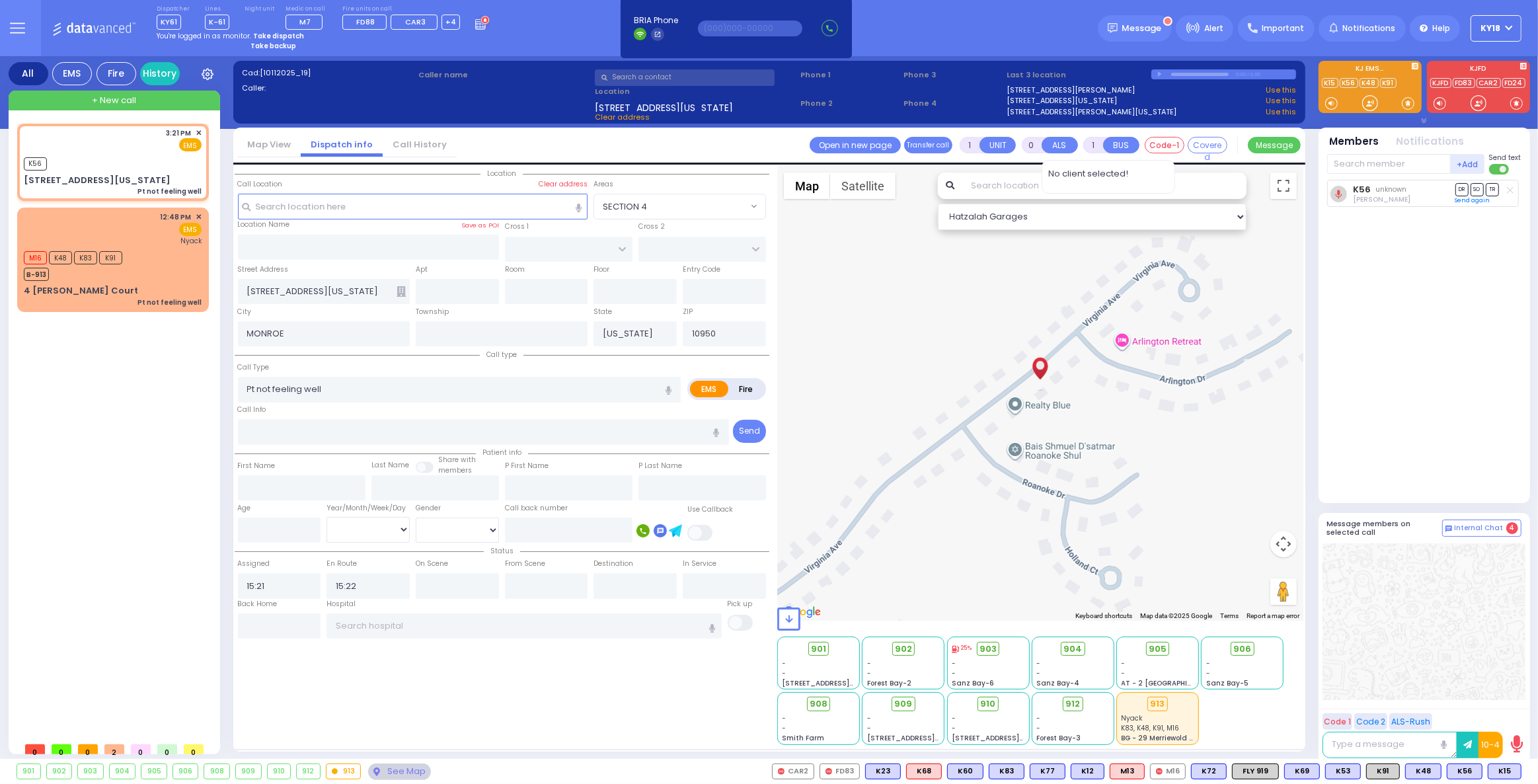
select select
radio input "true"
select select
select select "Hatzalah Garages"
select select
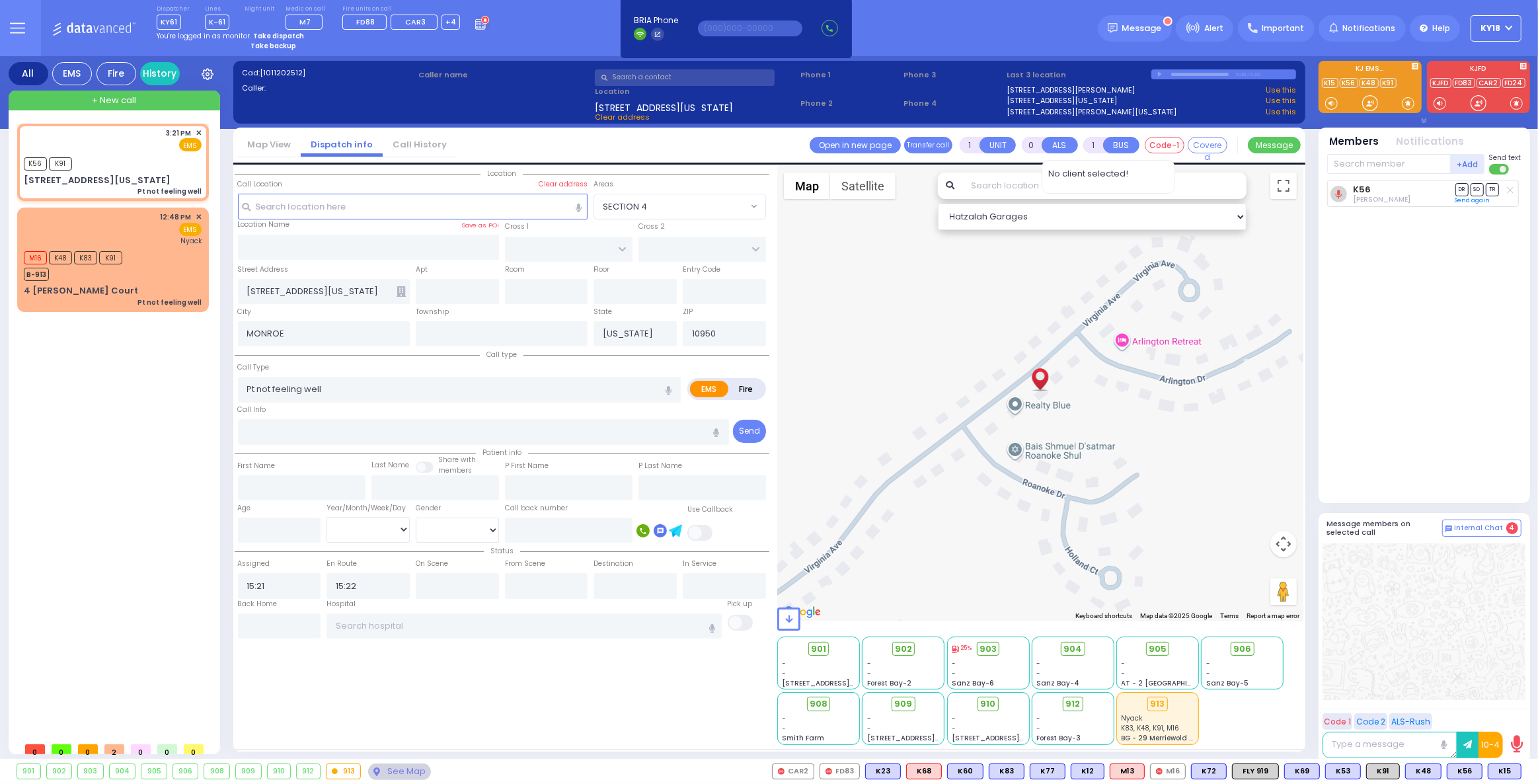
radio input "true"
select select
select select "Hatzalah Garages"
select select
radio input "true"
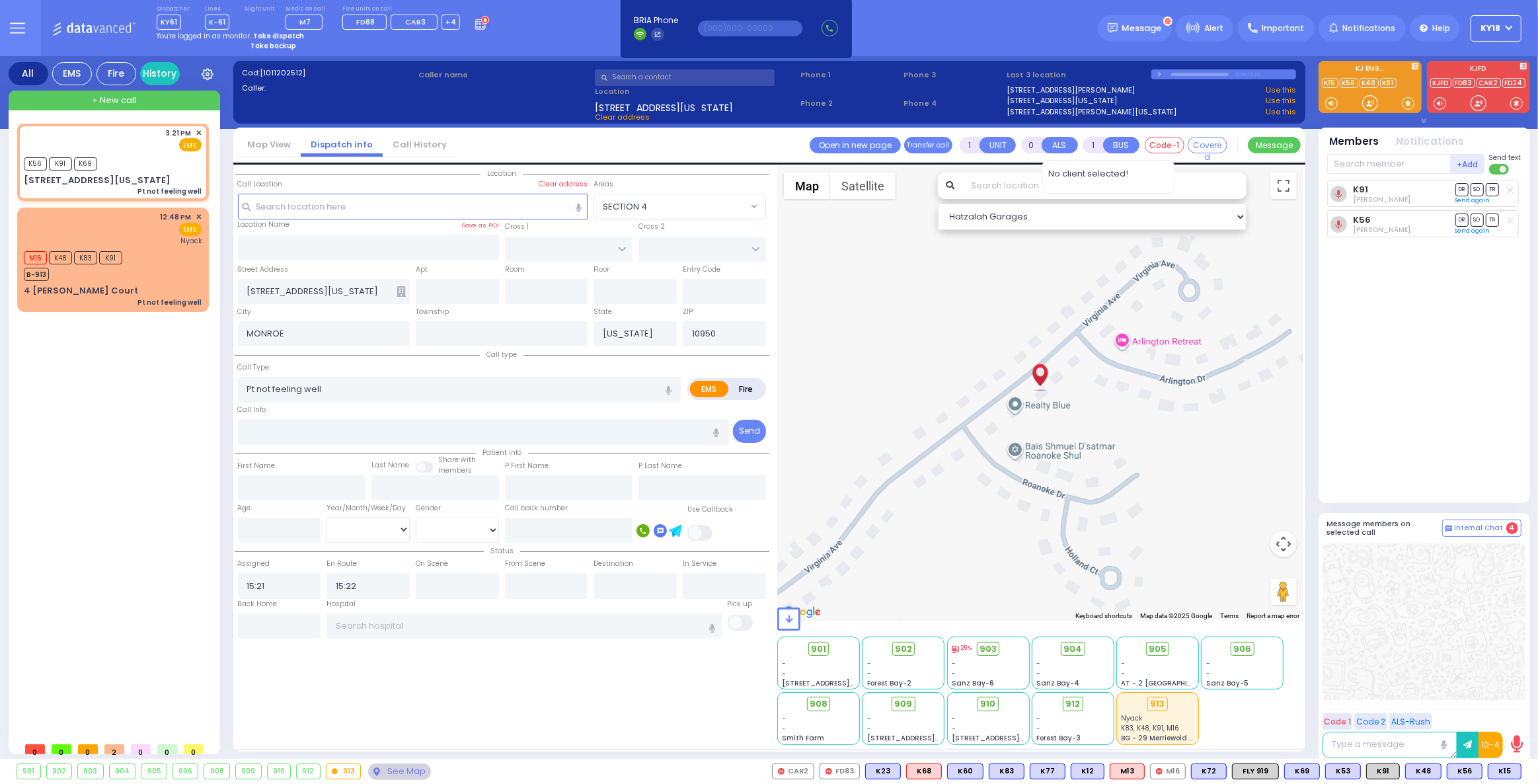
select select
select select "Hatzalah Garages"
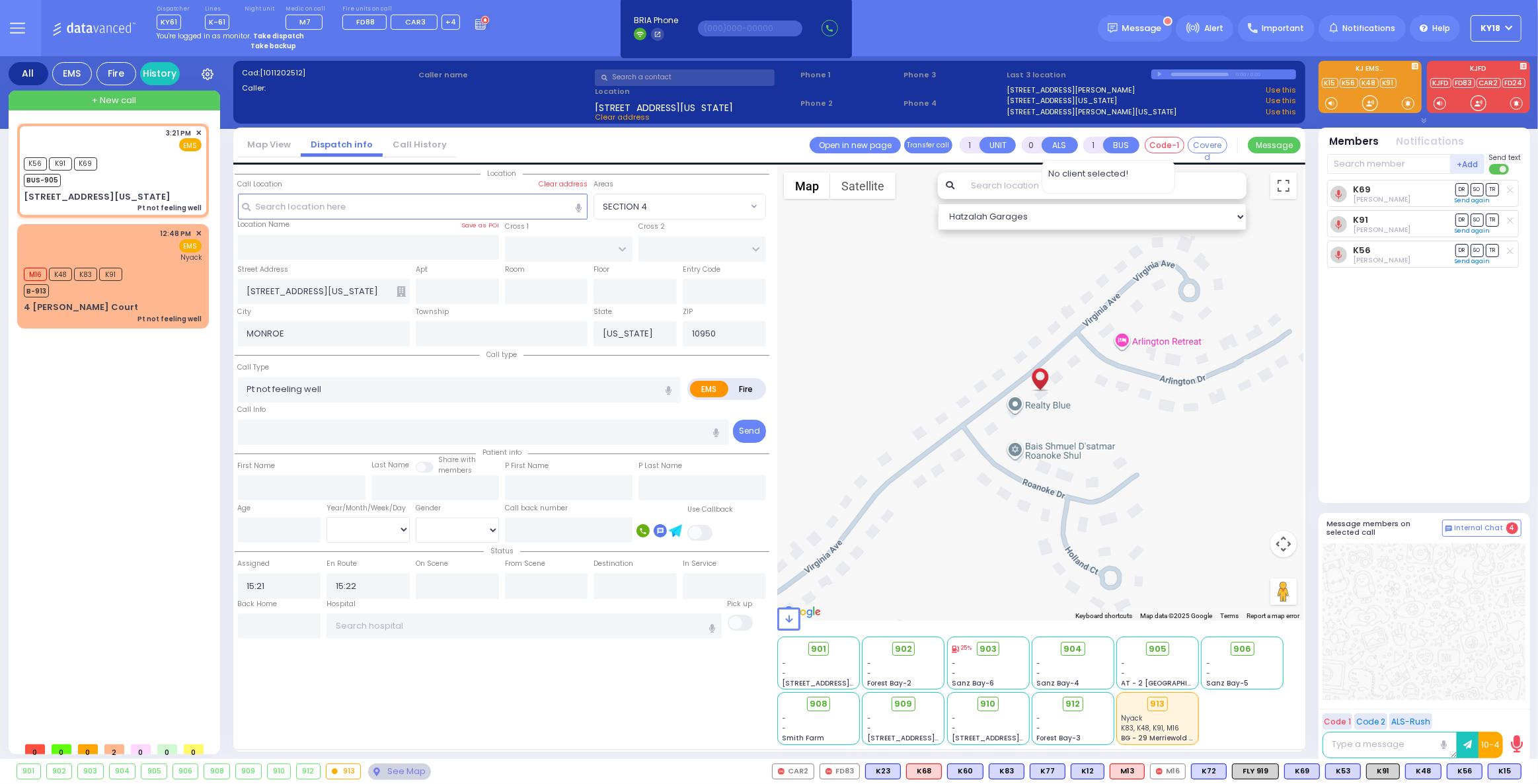
select select
radio input "true"
select select
select select "Hatzalah Garages"
